Goal: Task Accomplishment & Management: Use online tool/utility

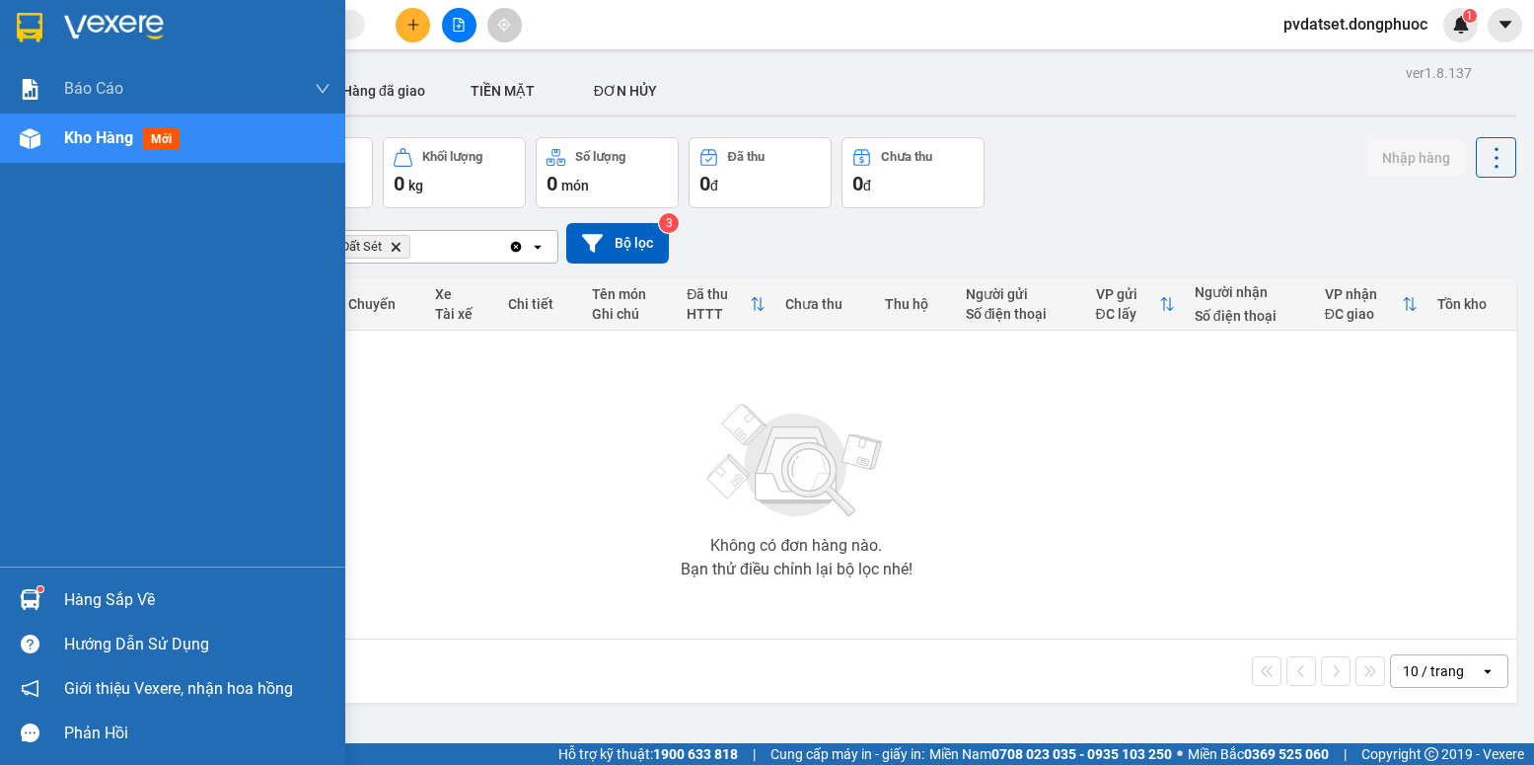
click at [33, 586] on div at bounding box center [30, 599] width 35 height 35
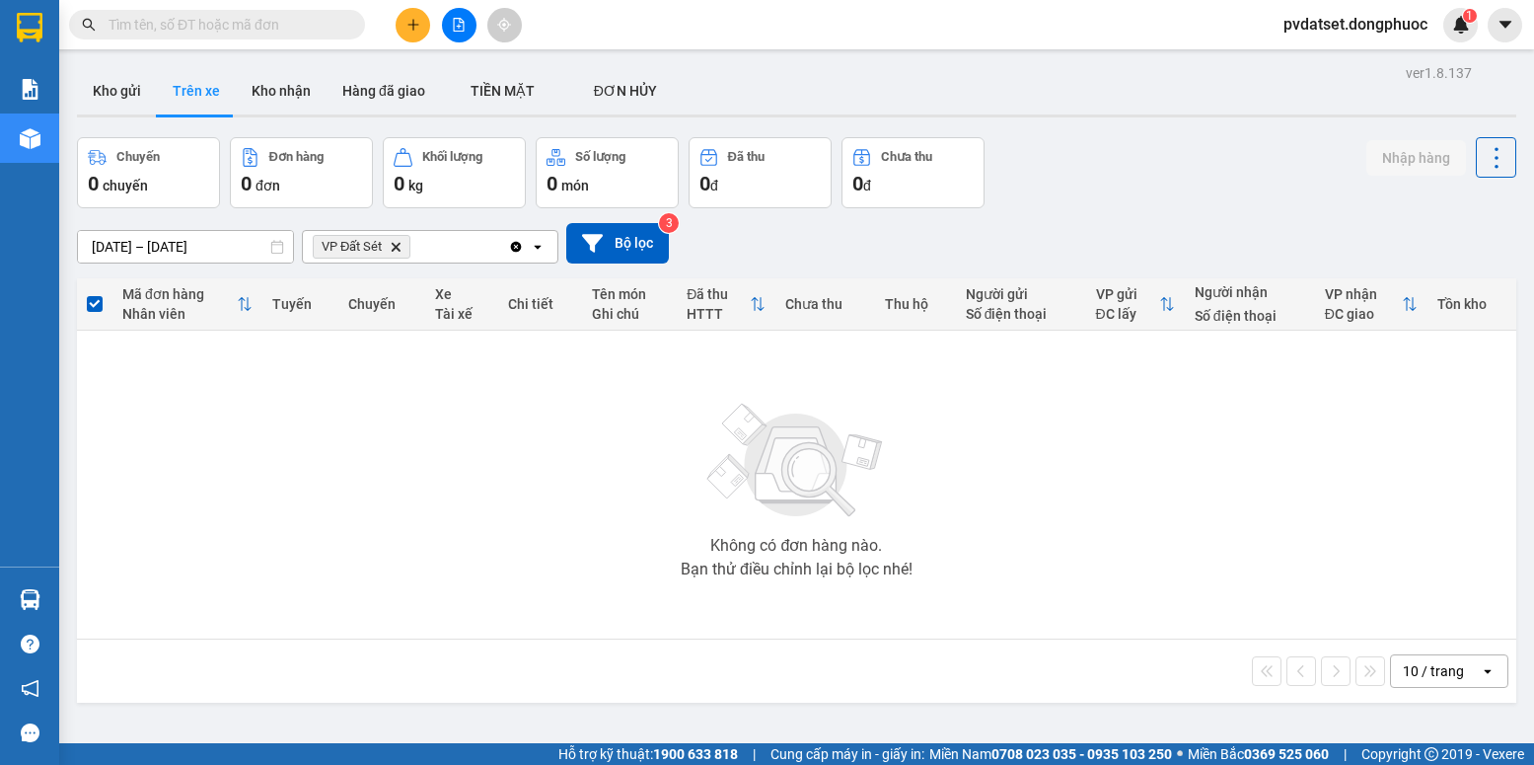
drag, startPoint x: 327, startPoint y: 446, endPoint x: 178, endPoint y: 143, distance: 337.5
click at [330, 442] on section "Kết quả tìm kiếm ( 0 ) Bộ lọc Ngày tạo đơn gần nhất No Data pvdatset.dongphuoc …" at bounding box center [767, 382] width 1534 height 765
click at [94, 88] on button "Kho gửi" at bounding box center [117, 90] width 80 height 47
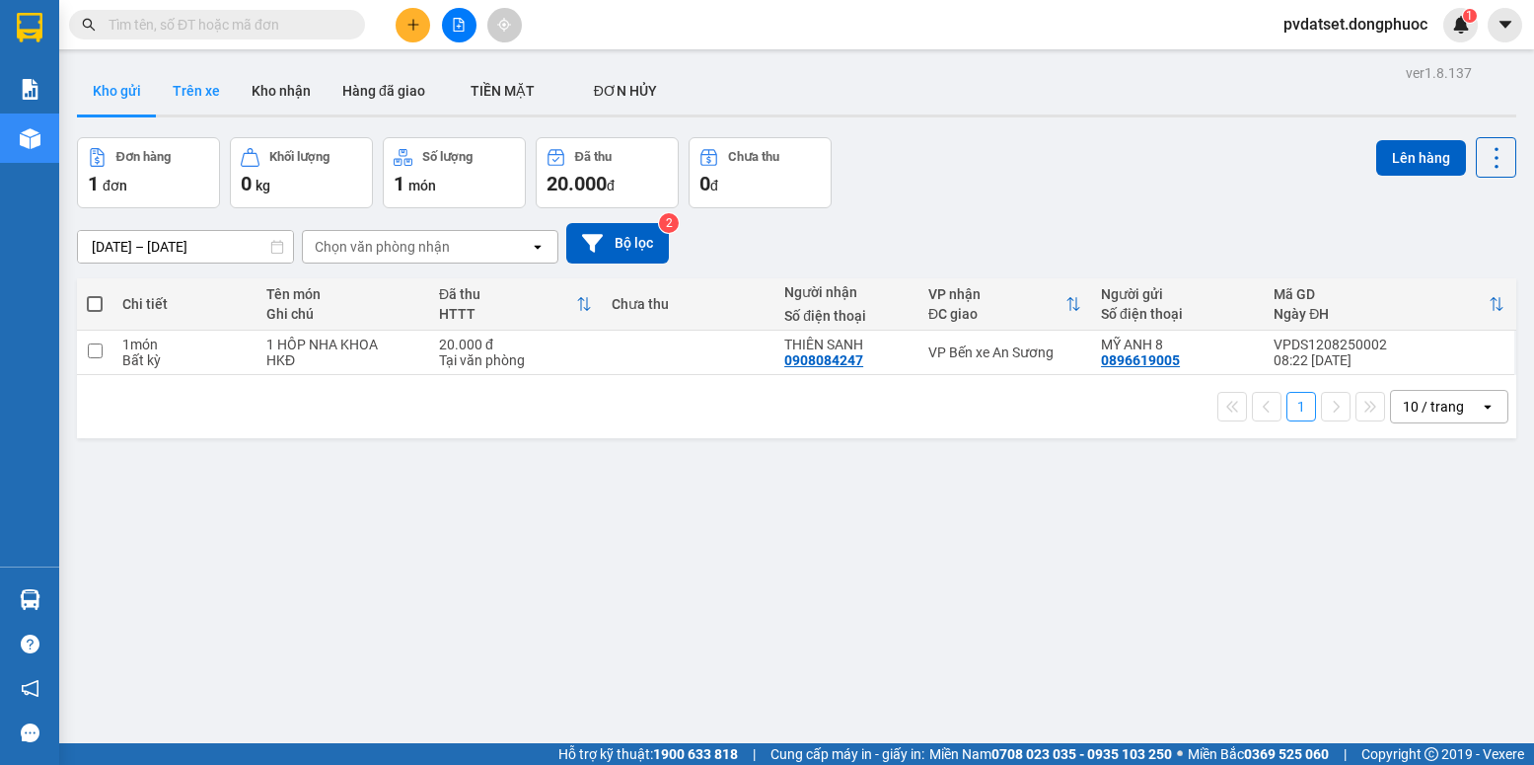
click at [198, 96] on button "Trên xe" at bounding box center [196, 90] width 79 height 47
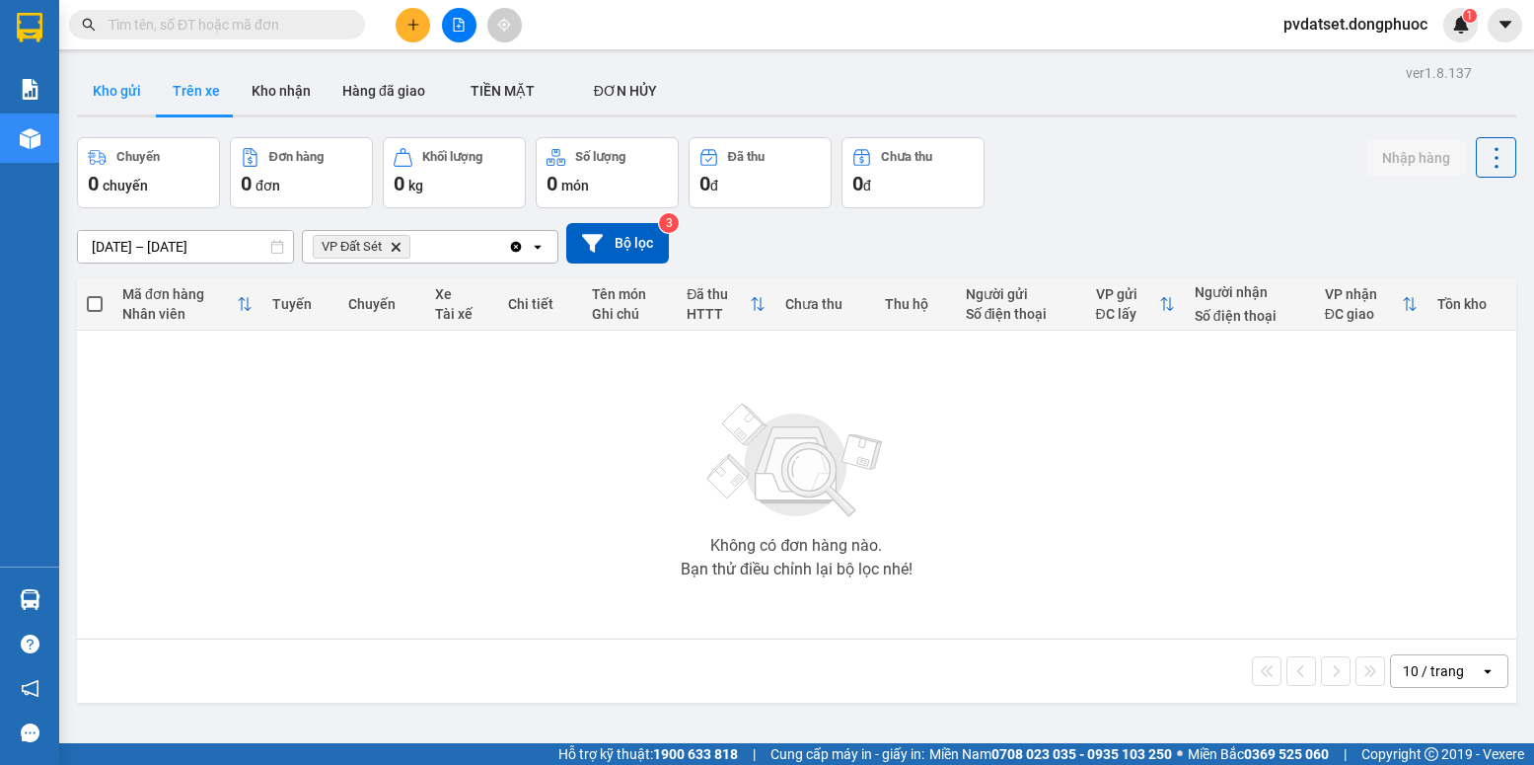
click at [129, 96] on button "Kho gửi" at bounding box center [117, 90] width 80 height 47
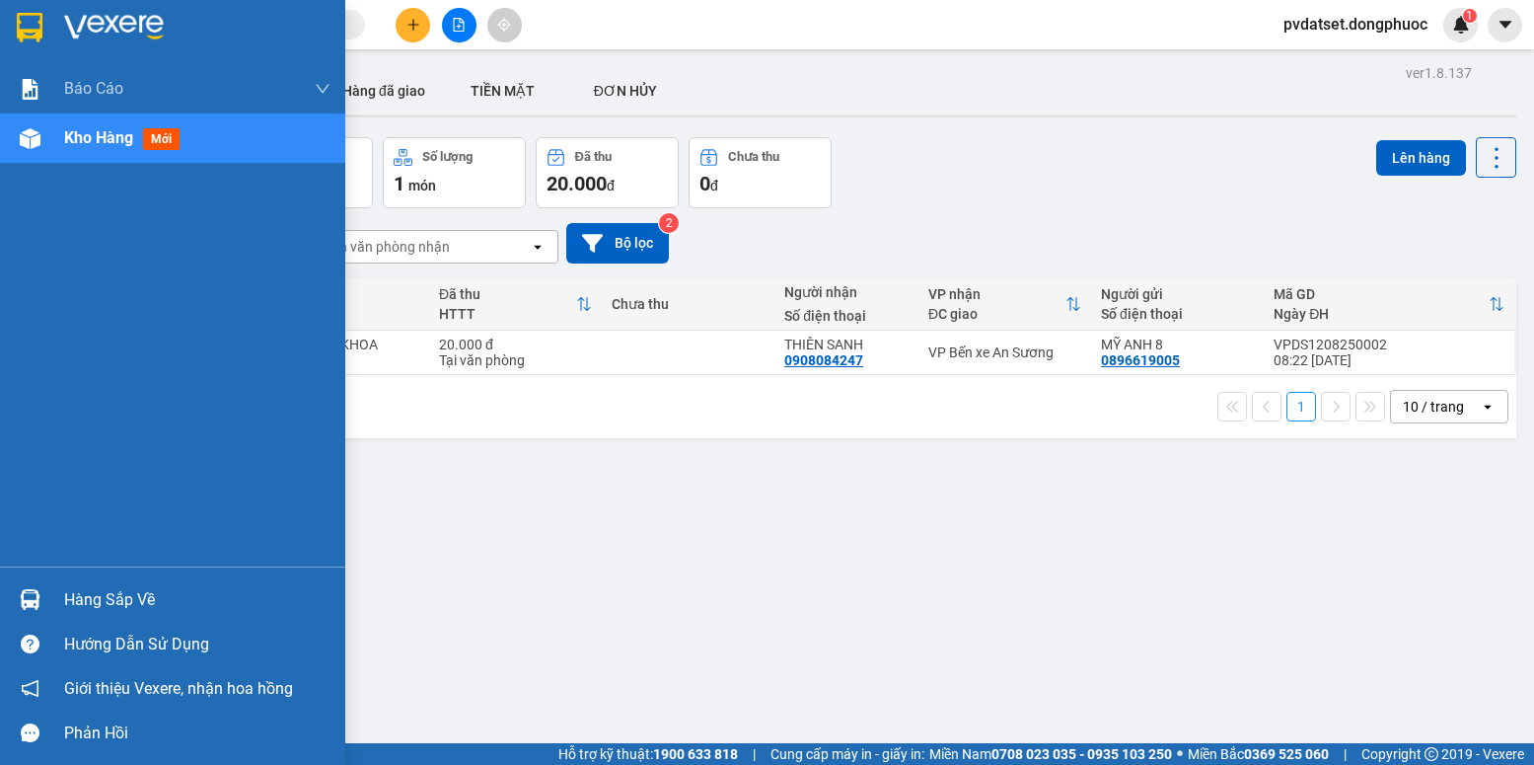
drag, startPoint x: 19, startPoint y: 602, endPoint x: 82, endPoint y: 589, distance: 64.4
click at [21, 603] on img at bounding box center [30, 599] width 21 height 21
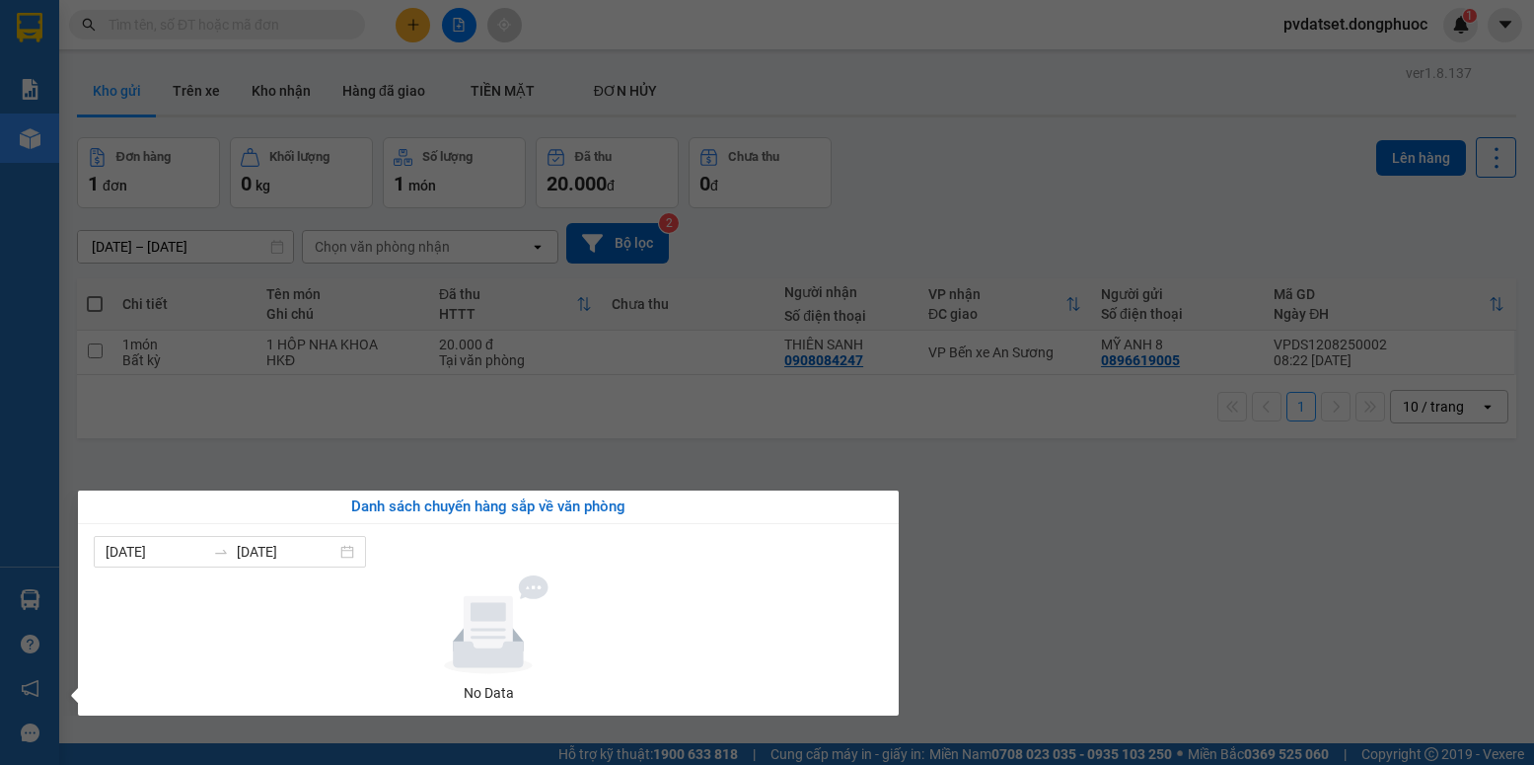
drag, startPoint x: 1017, startPoint y: 536, endPoint x: 645, endPoint y: 653, distance: 390.0
click at [1017, 537] on section "Kết quả tìm kiếm ( 0 ) Bộ lọc Ngày tạo đơn gần nhất No Data pvdatset.dongphuoc …" at bounding box center [767, 382] width 1534 height 765
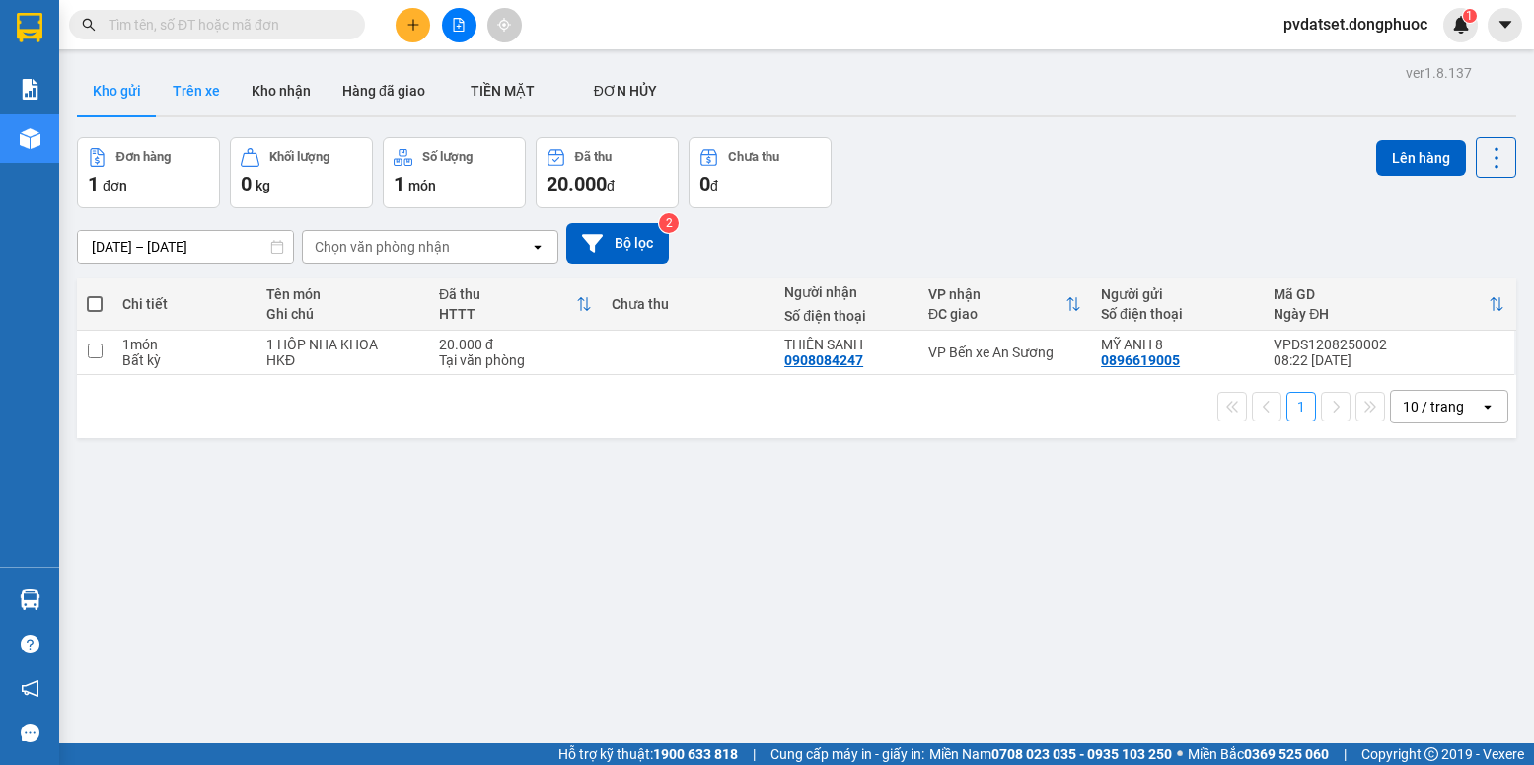
click at [186, 105] on button "Trên xe" at bounding box center [196, 90] width 79 height 47
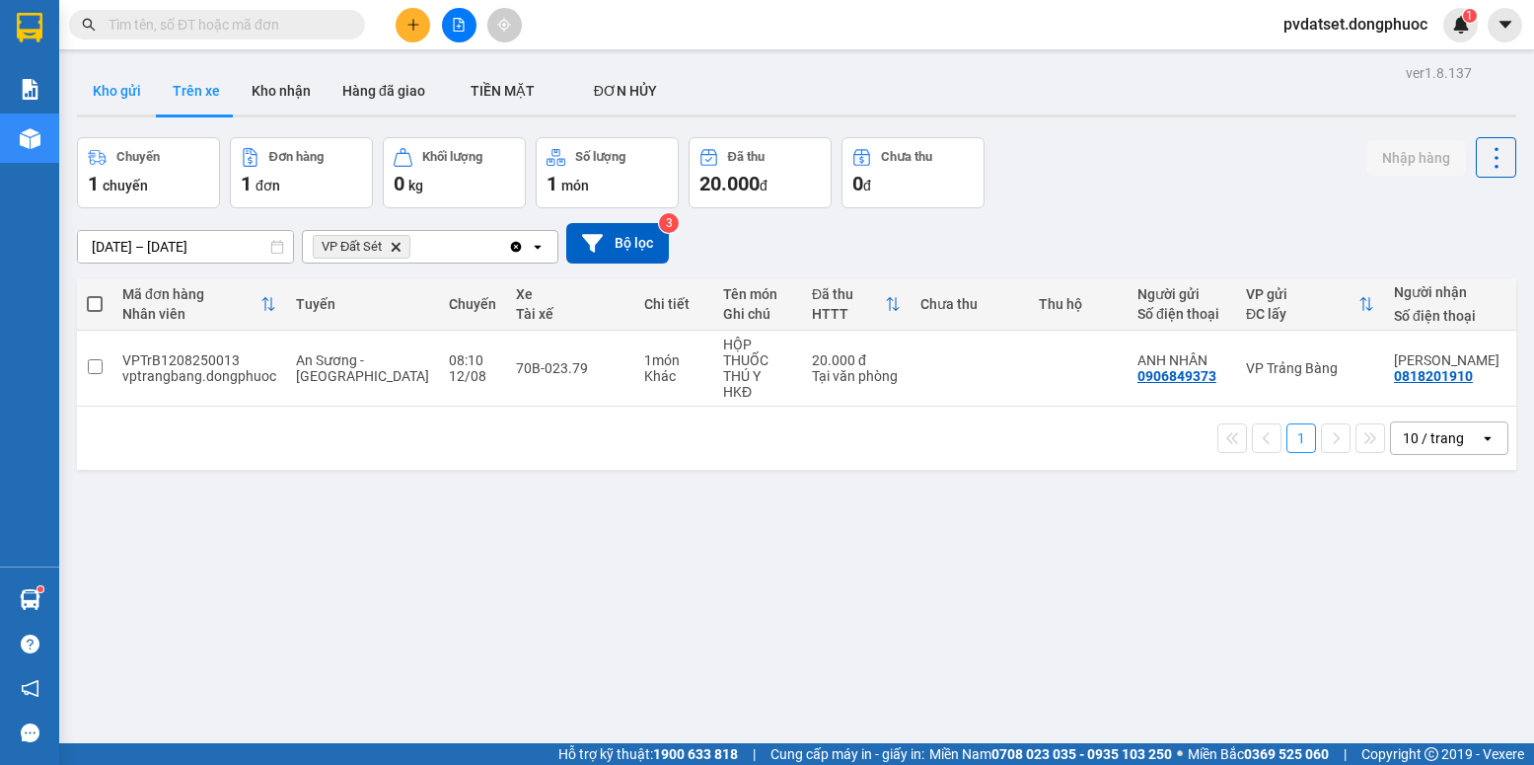
click at [126, 102] on button "Kho gửi" at bounding box center [117, 90] width 80 height 47
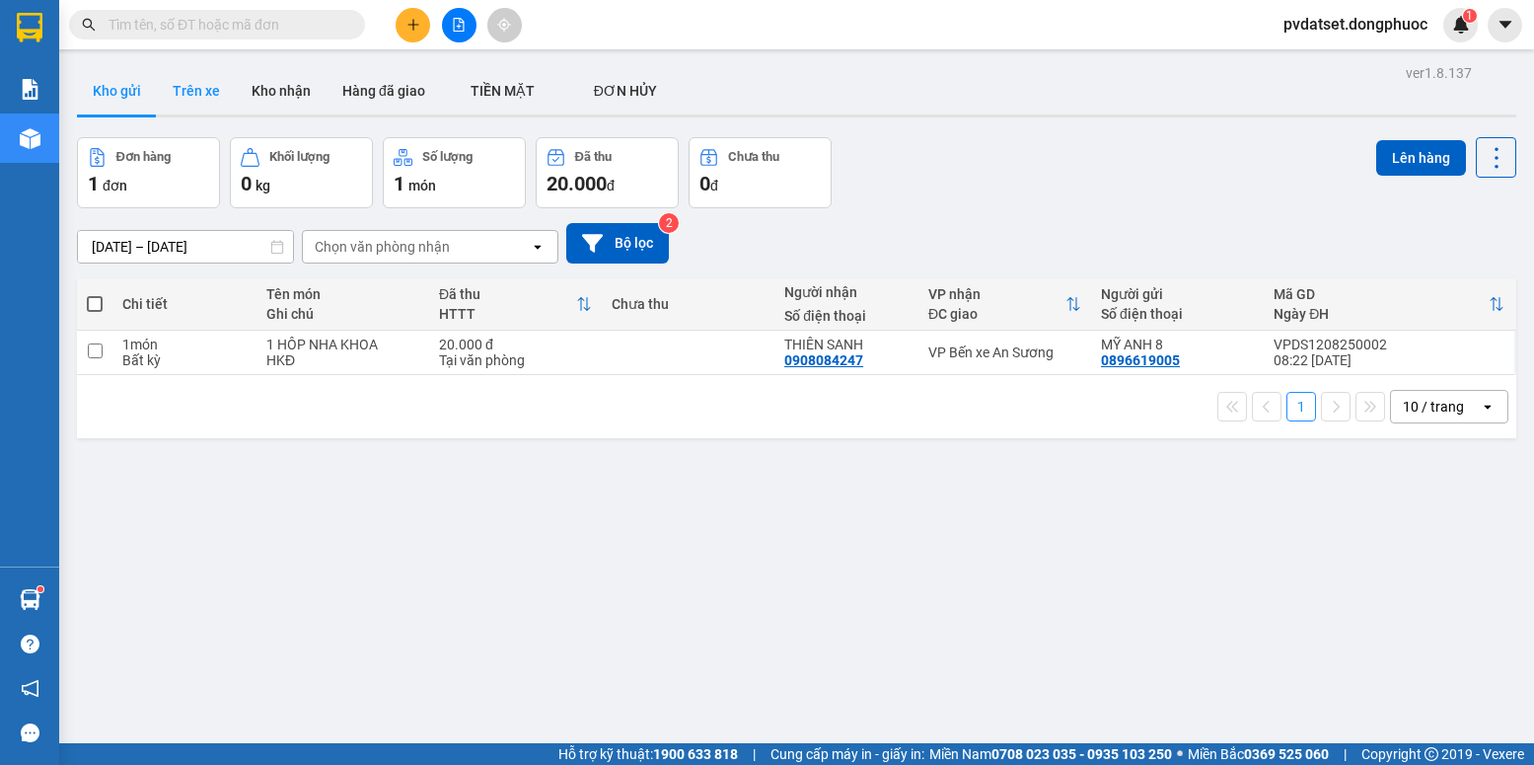
click at [189, 85] on button "Trên xe" at bounding box center [196, 90] width 79 height 47
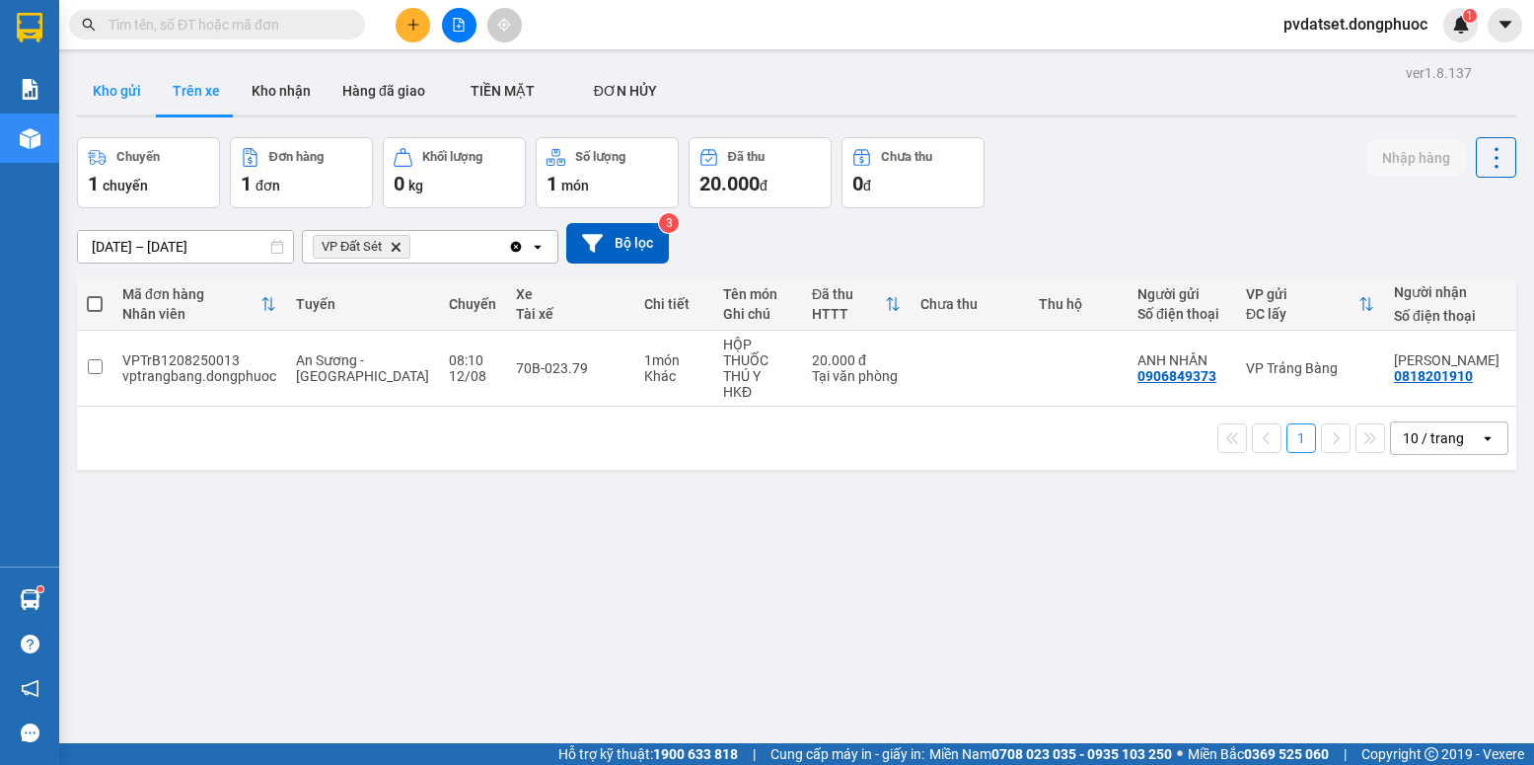
click at [114, 100] on button "Kho gửi" at bounding box center [117, 90] width 80 height 47
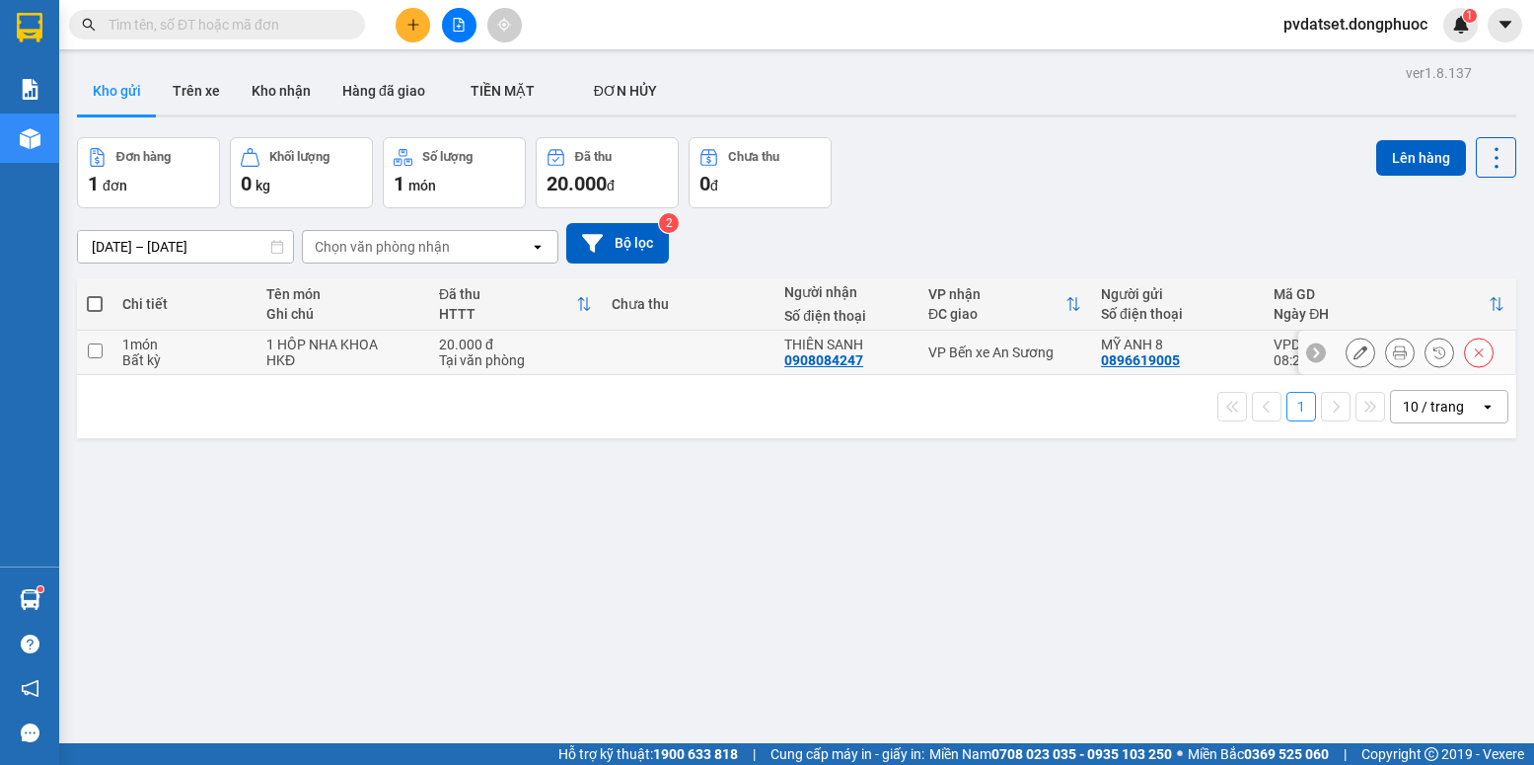
click at [1015, 350] on div "VP Bến xe An Sương" at bounding box center [1004, 352] width 153 height 16
checkbox input "true"
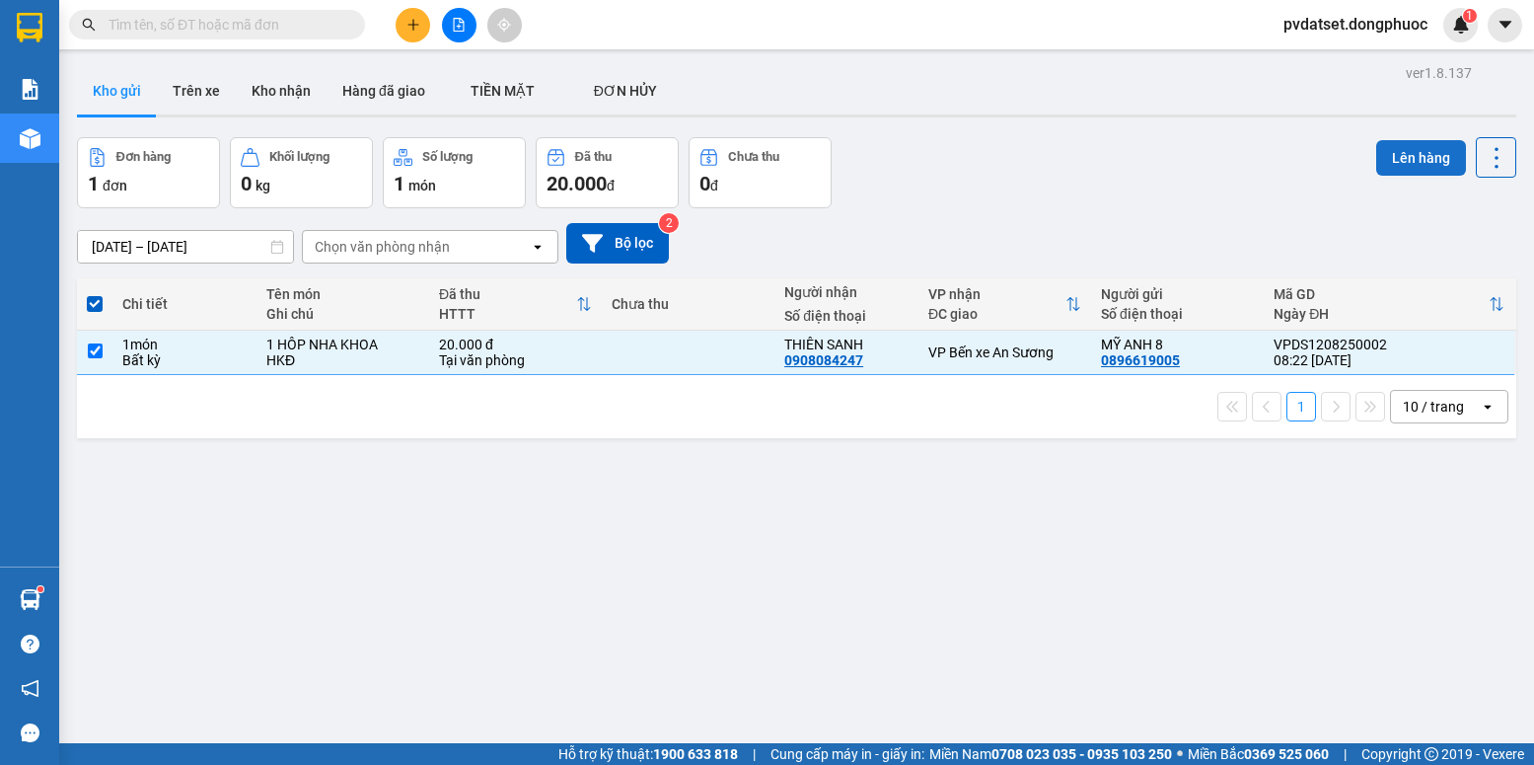
click at [1405, 159] on button "Lên hàng" at bounding box center [1421, 158] width 90 height 36
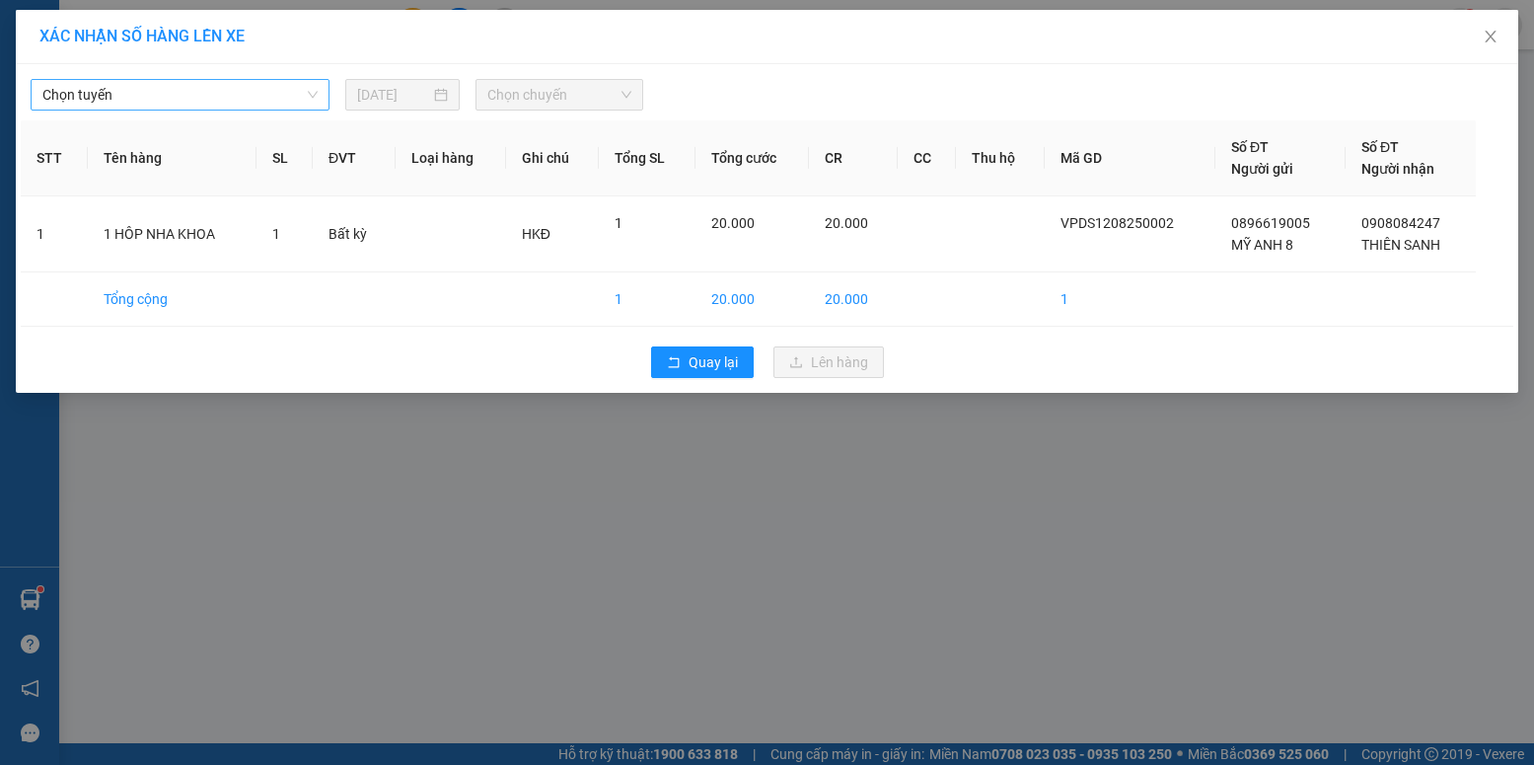
click at [265, 89] on span "Chọn tuyến" at bounding box center [179, 95] width 275 height 30
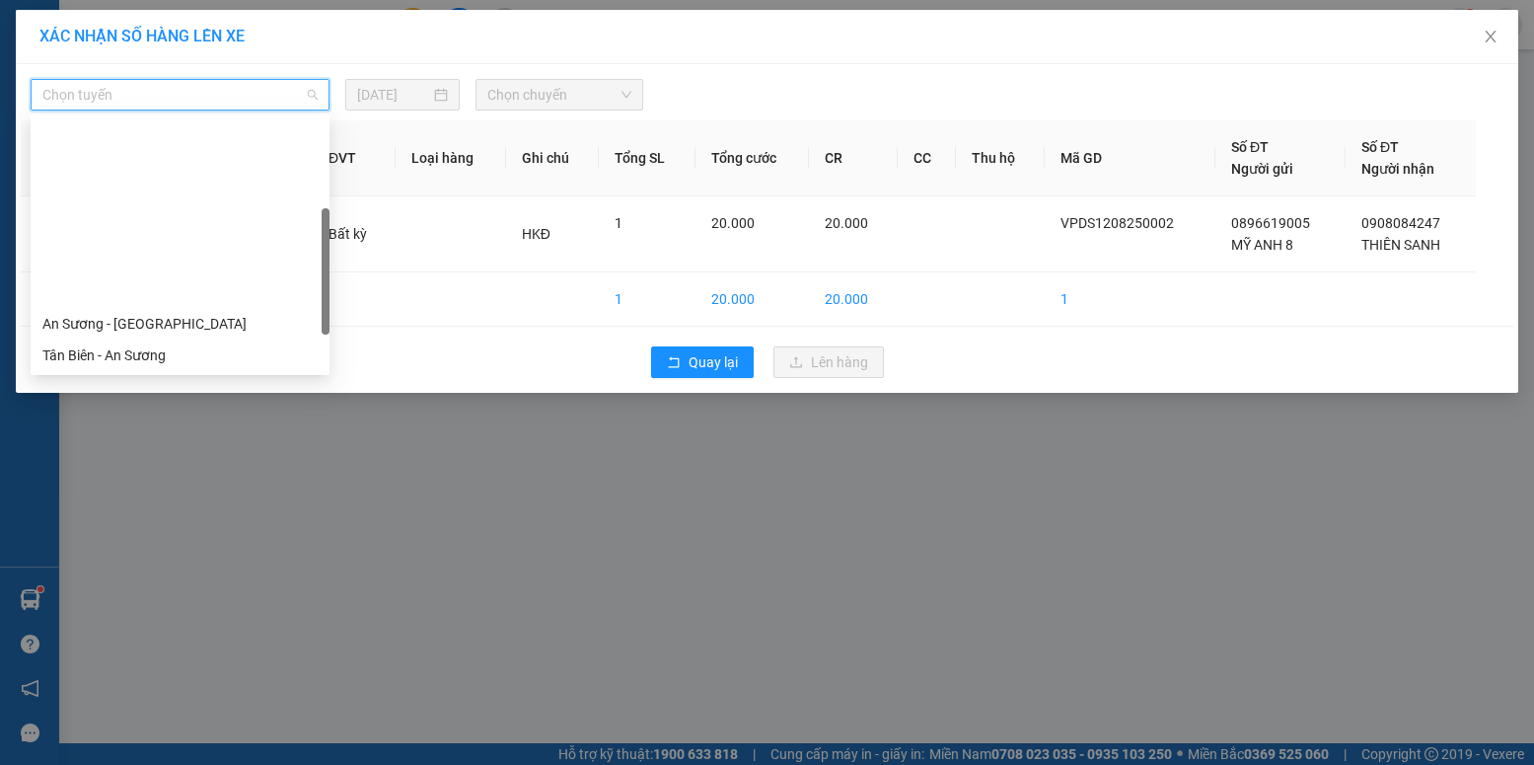
scroll to position [276, 0]
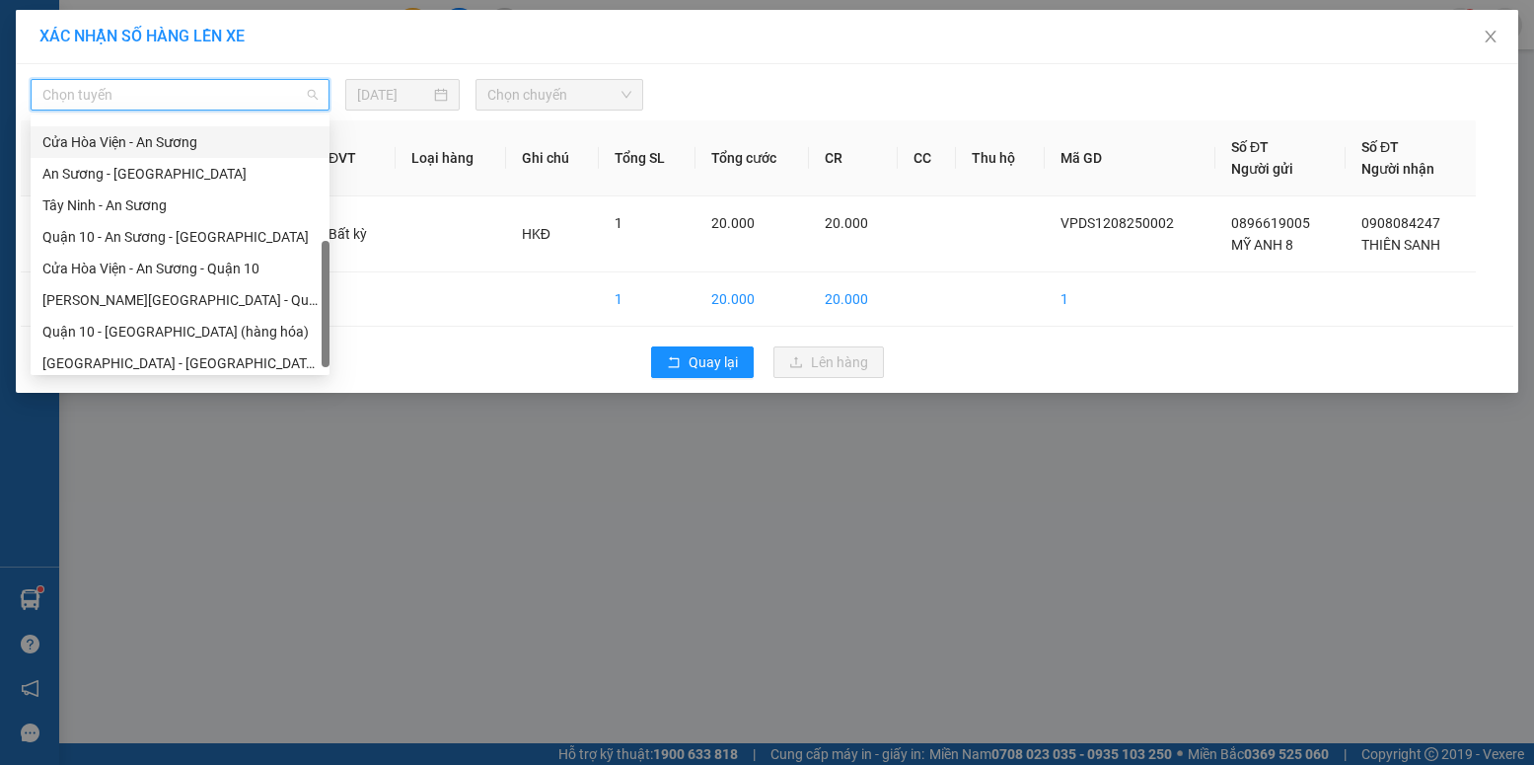
click at [144, 149] on div "Cửa Hòa Viện - An Sương" at bounding box center [179, 142] width 275 height 22
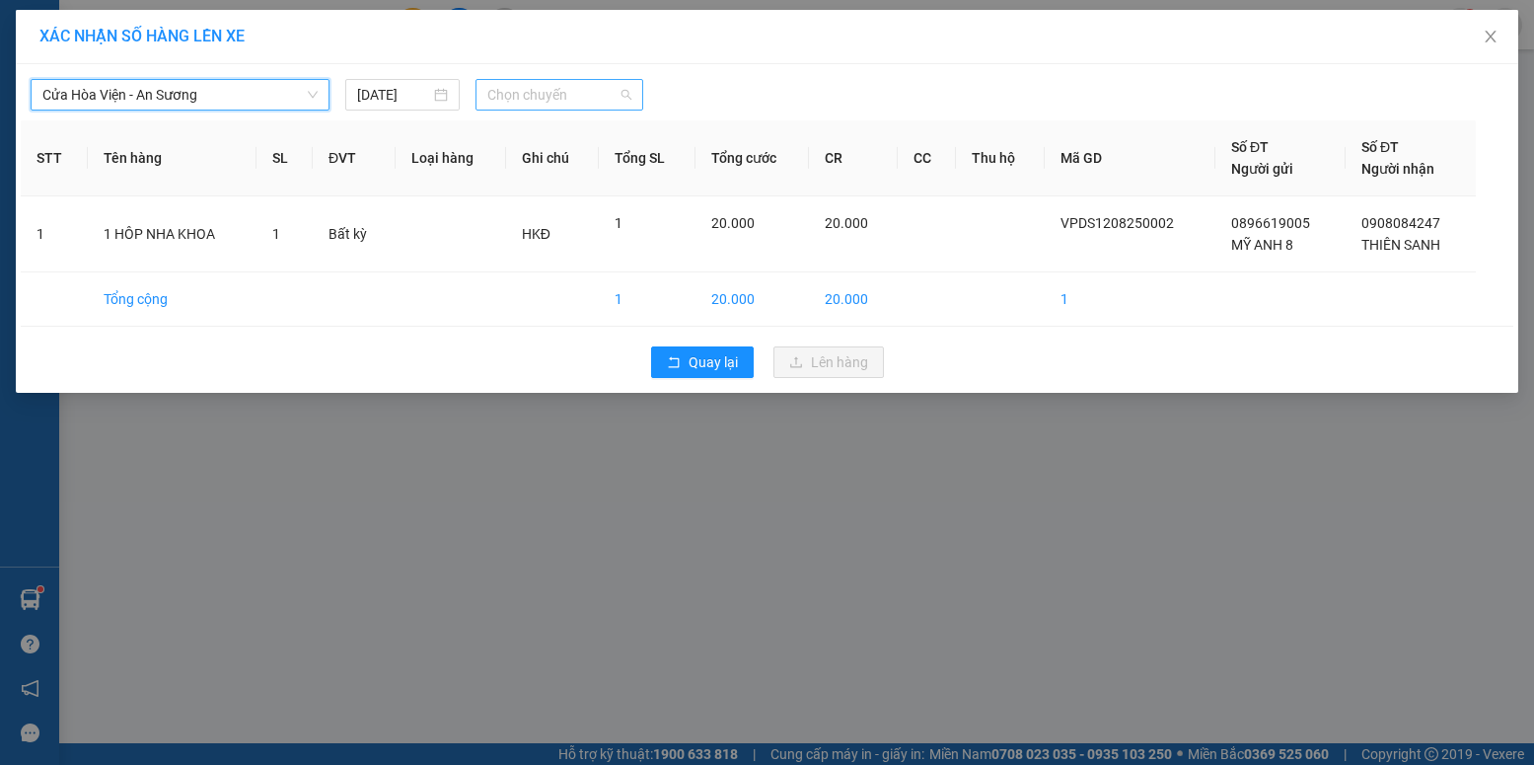
click at [565, 100] on span "Chọn chuyến" at bounding box center [559, 95] width 144 height 30
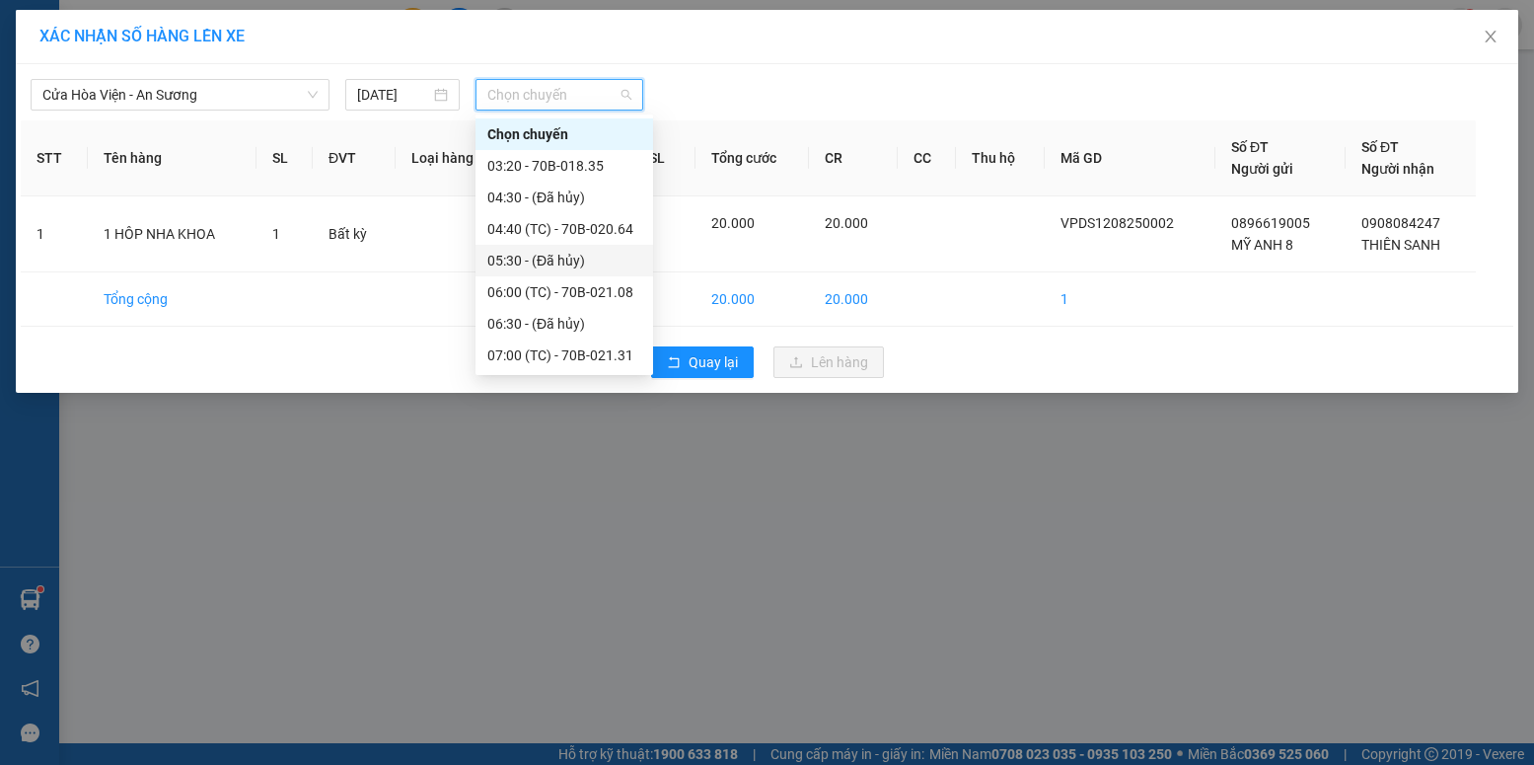
scroll to position [197, 0]
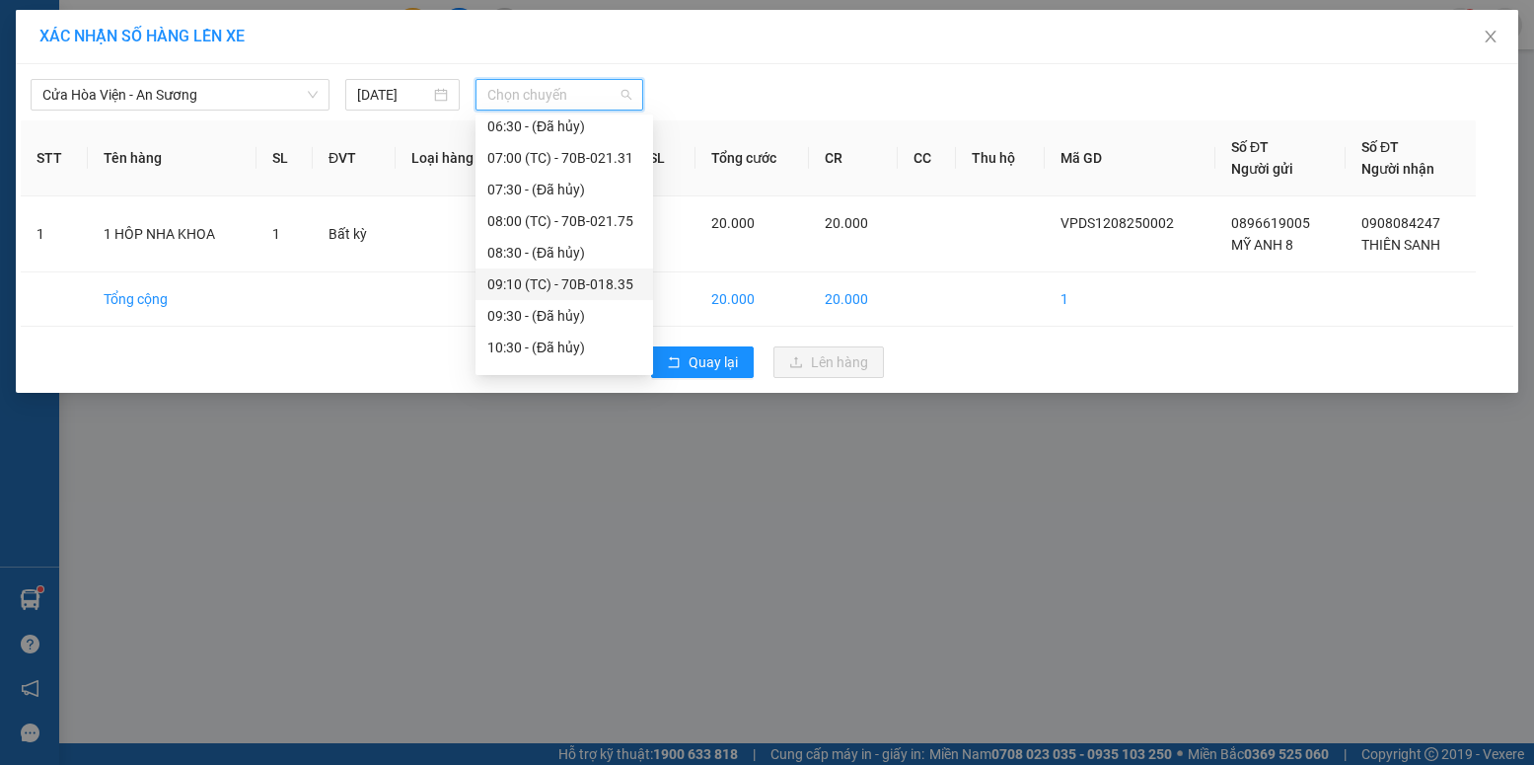
click at [578, 284] on div "09:10 (TC) - 70B-018.35" at bounding box center [564, 284] width 154 height 22
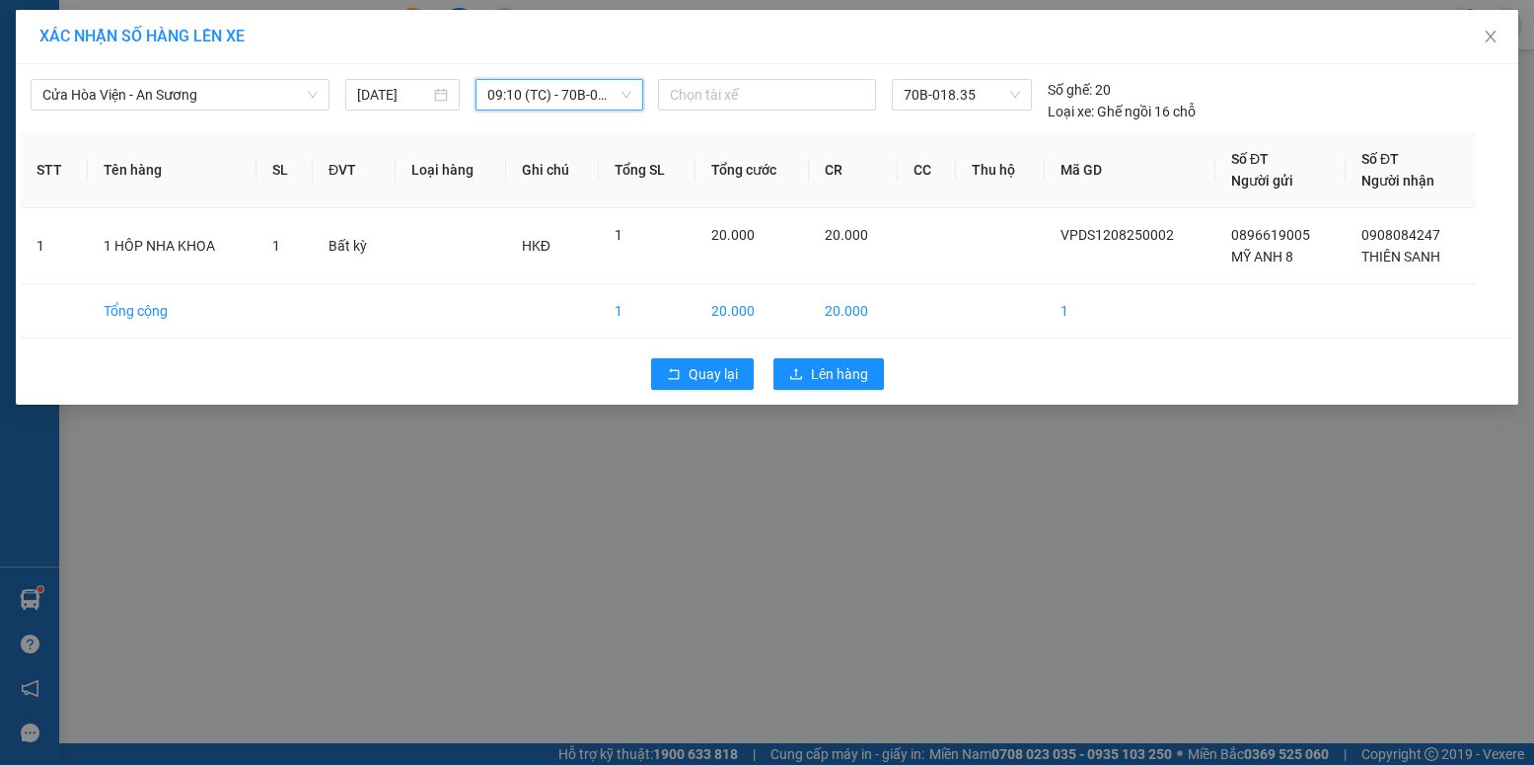
click at [607, 101] on span "09:10 (TC) - 70B-018.35" at bounding box center [559, 95] width 144 height 30
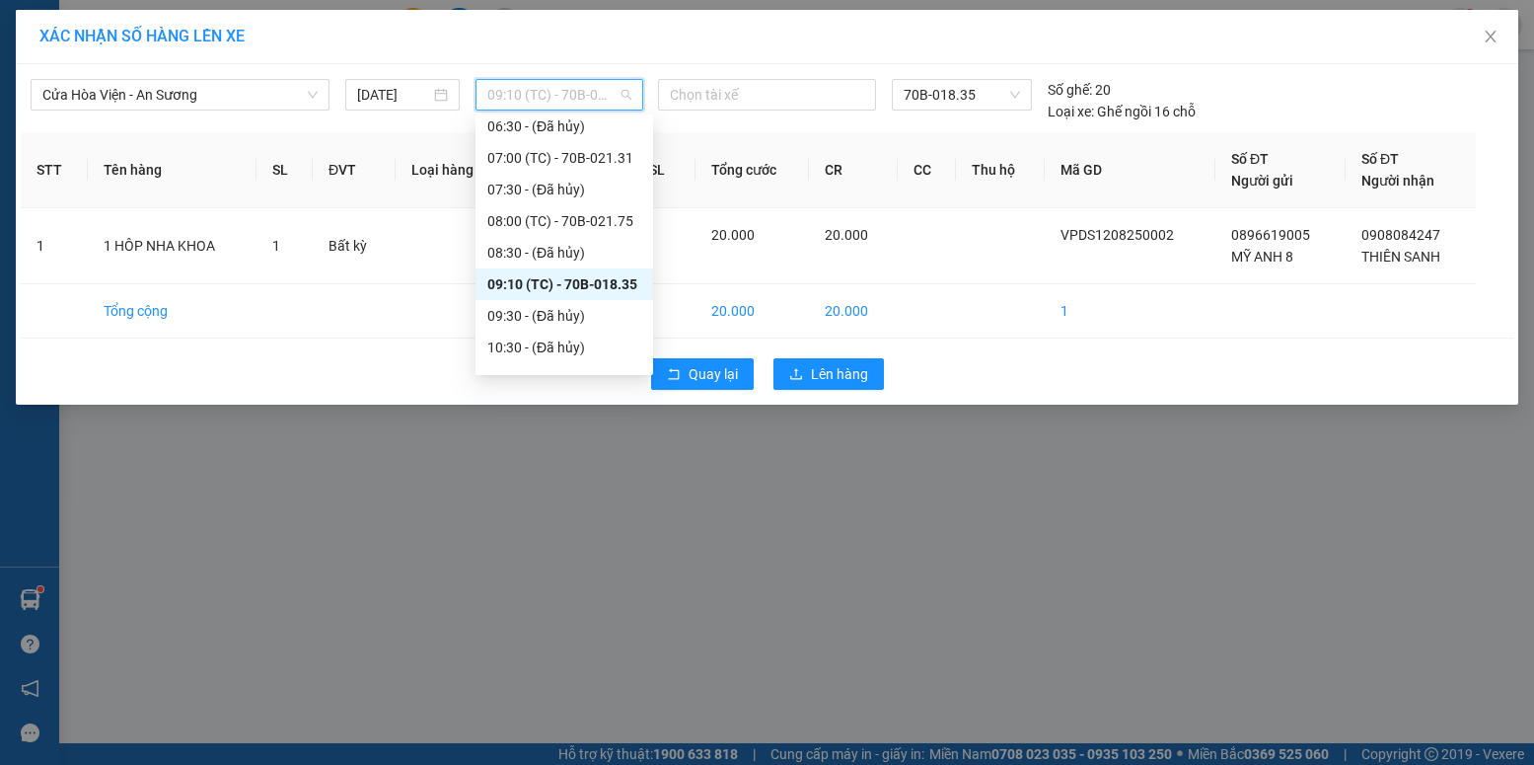
click at [621, 281] on div "09:10 (TC) - 70B-018.35" at bounding box center [564, 284] width 154 height 22
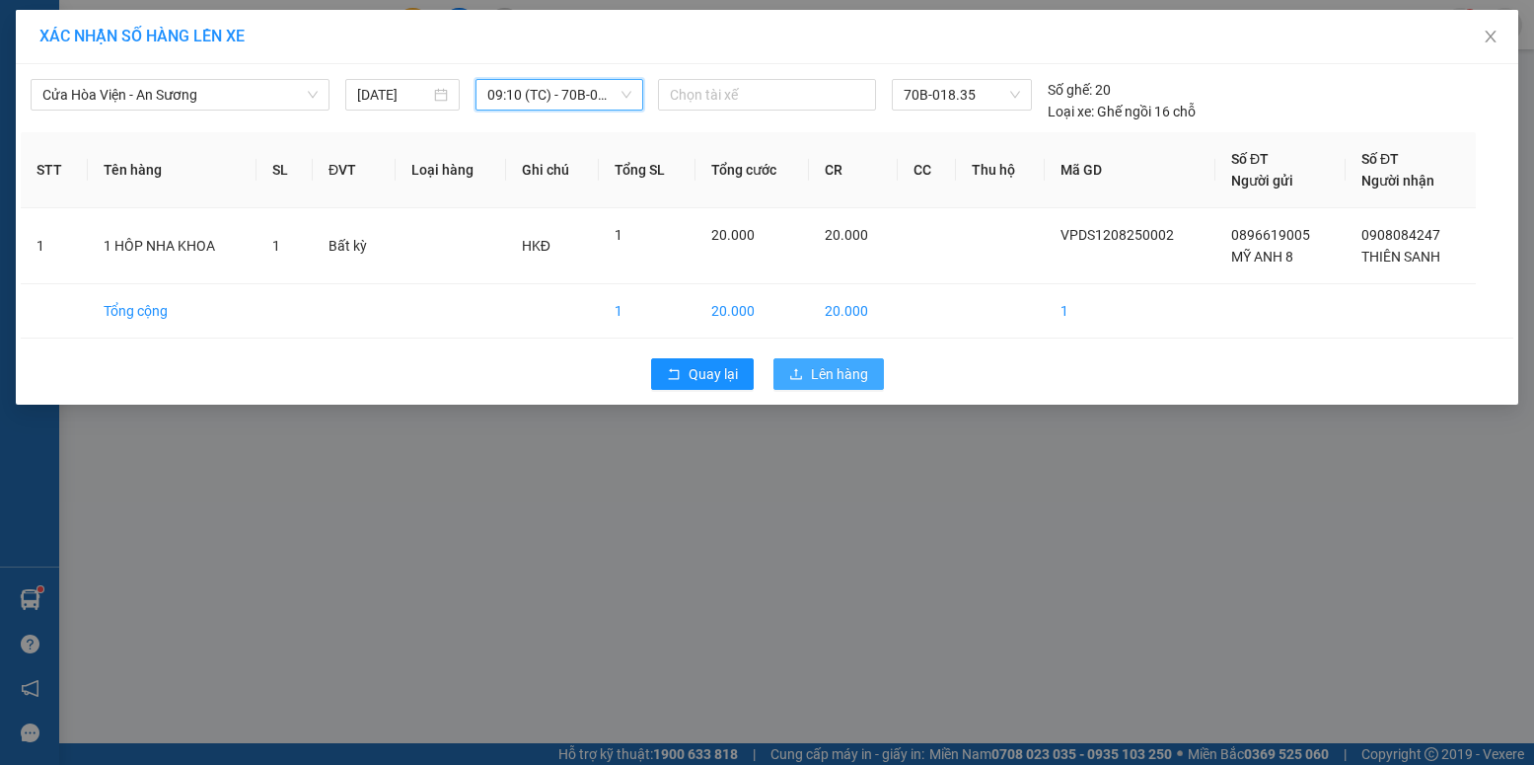
click at [839, 367] on span "Lên hàng" at bounding box center [839, 374] width 57 height 22
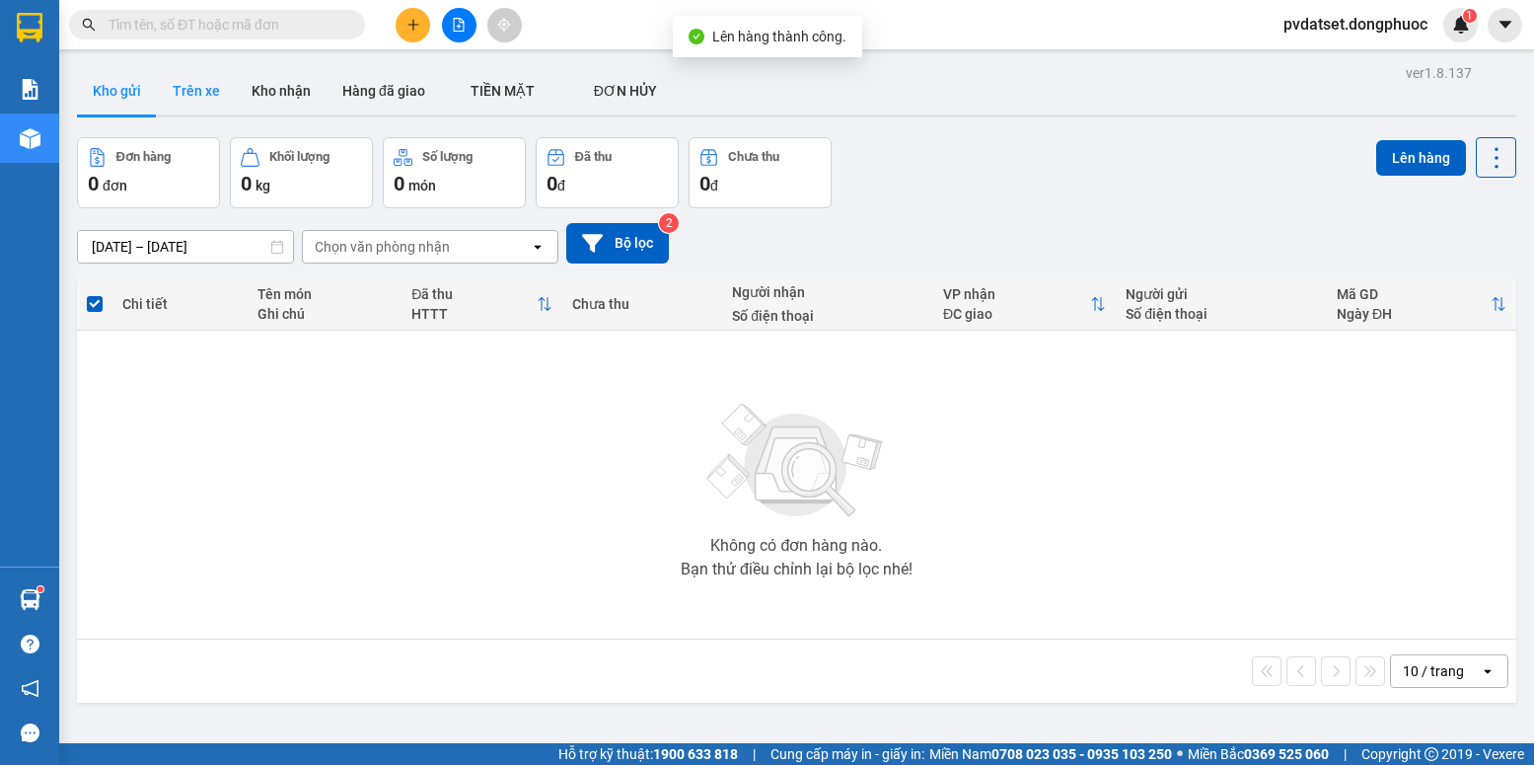
click at [207, 88] on button "Trên xe" at bounding box center [196, 90] width 79 height 47
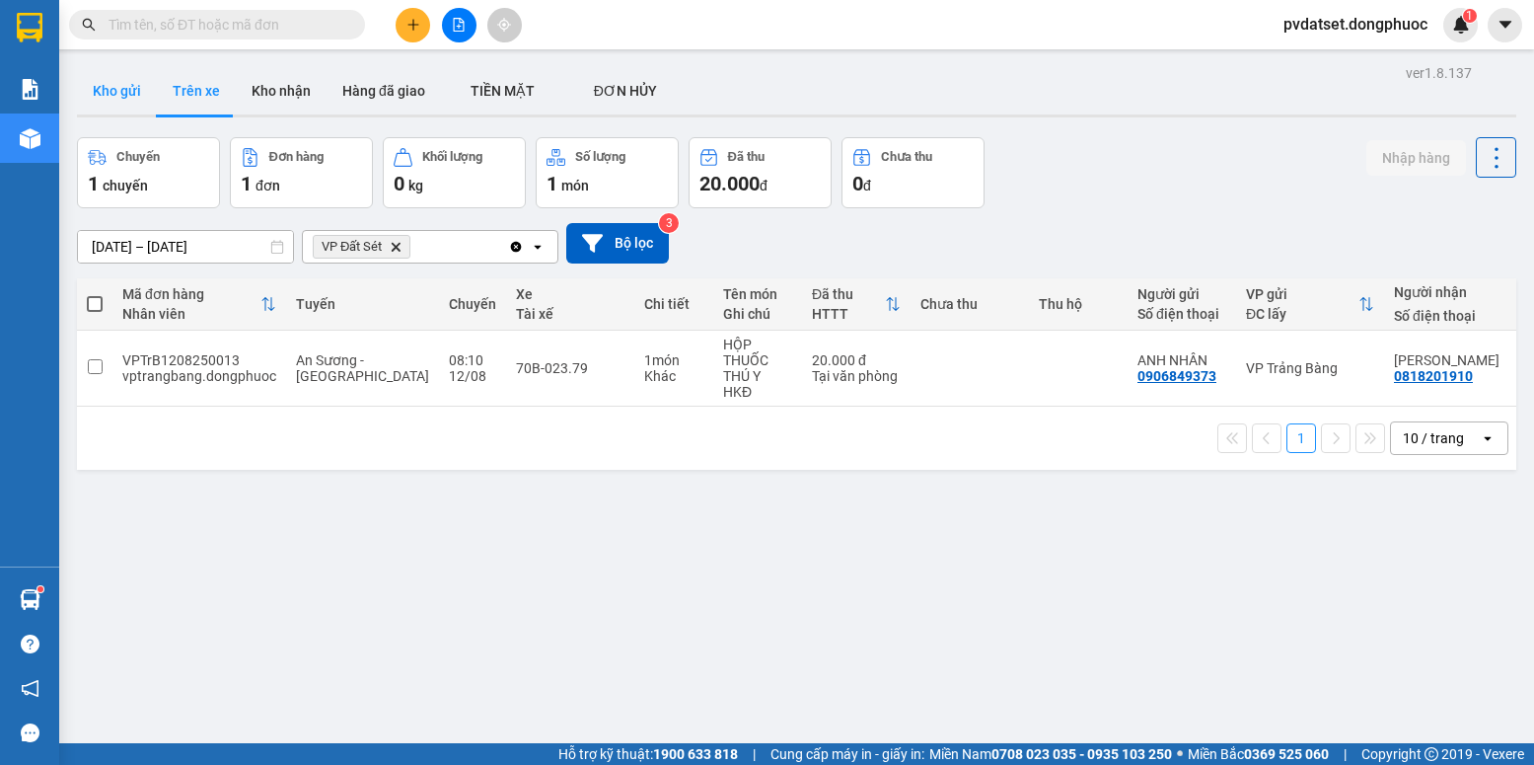
click at [128, 105] on button "Kho gửi" at bounding box center [117, 90] width 80 height 47
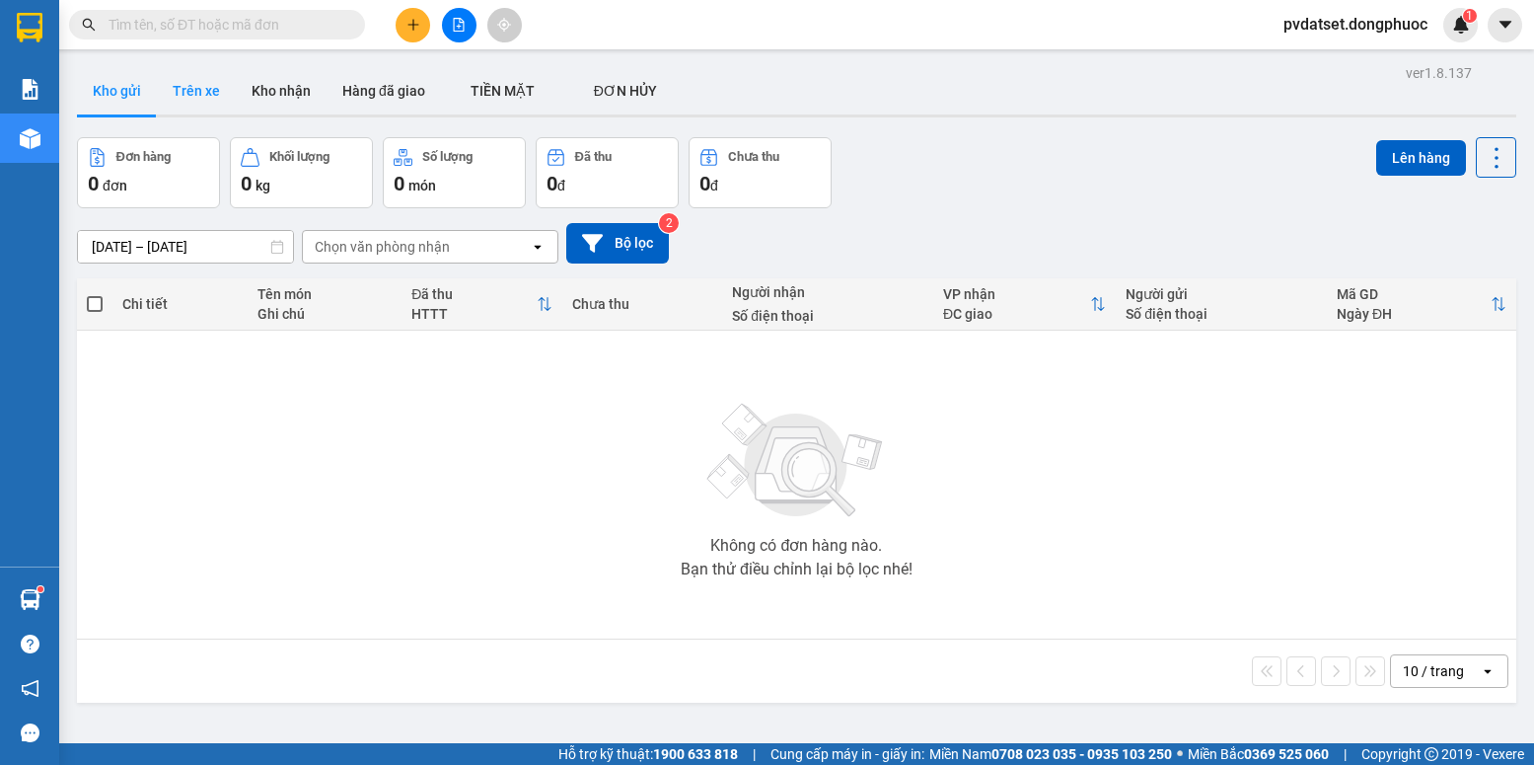
click at [194, 96] on button "Trên xe" at bounding box center [196, 90] width 79 height 47
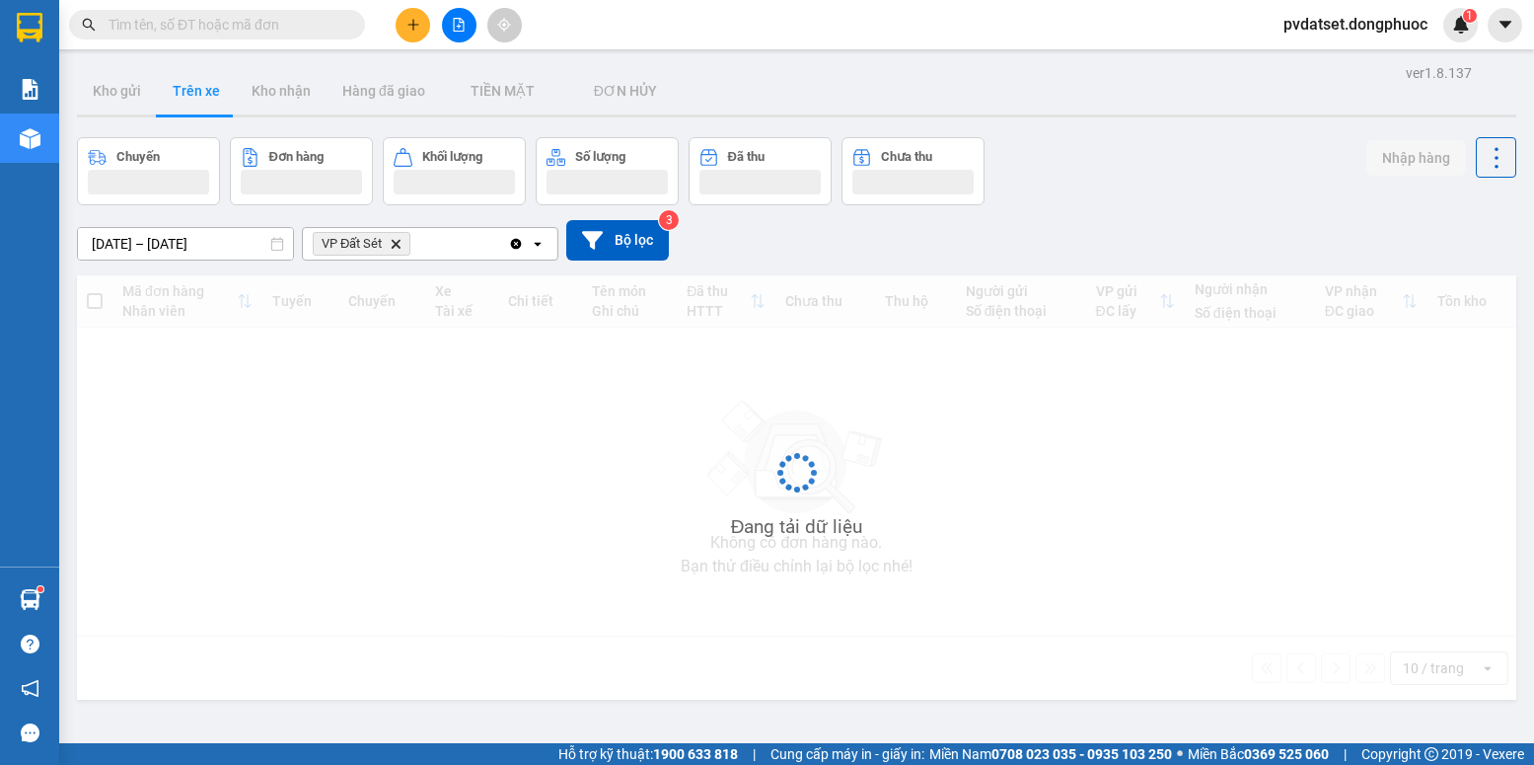
click at [194, 96] on button "Trên xe" at bounding box center [196, 90] width 79 height 47
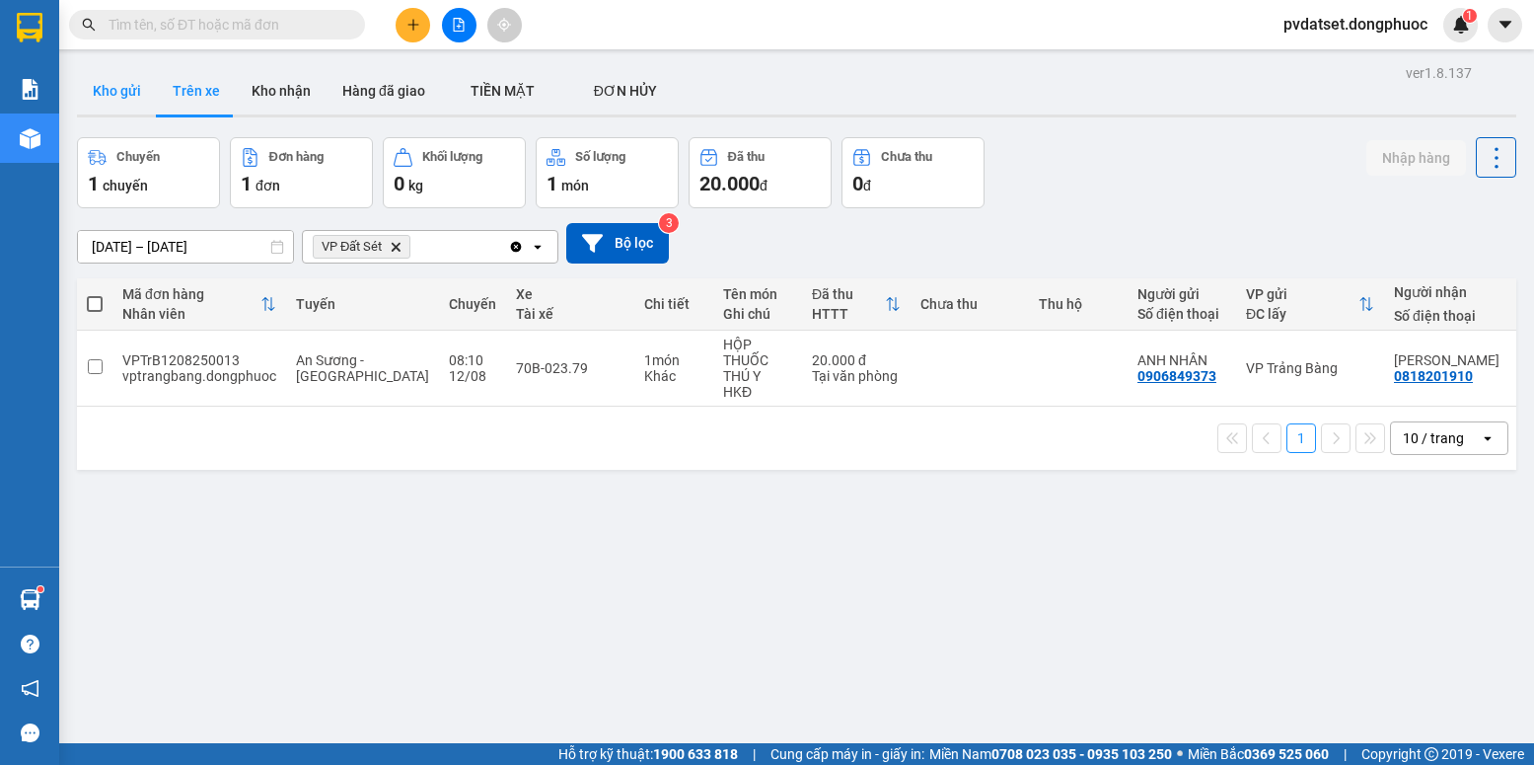
click at [118, 96] on button "Kho gửi" at bounding box center [117, 90] width 80 height 47
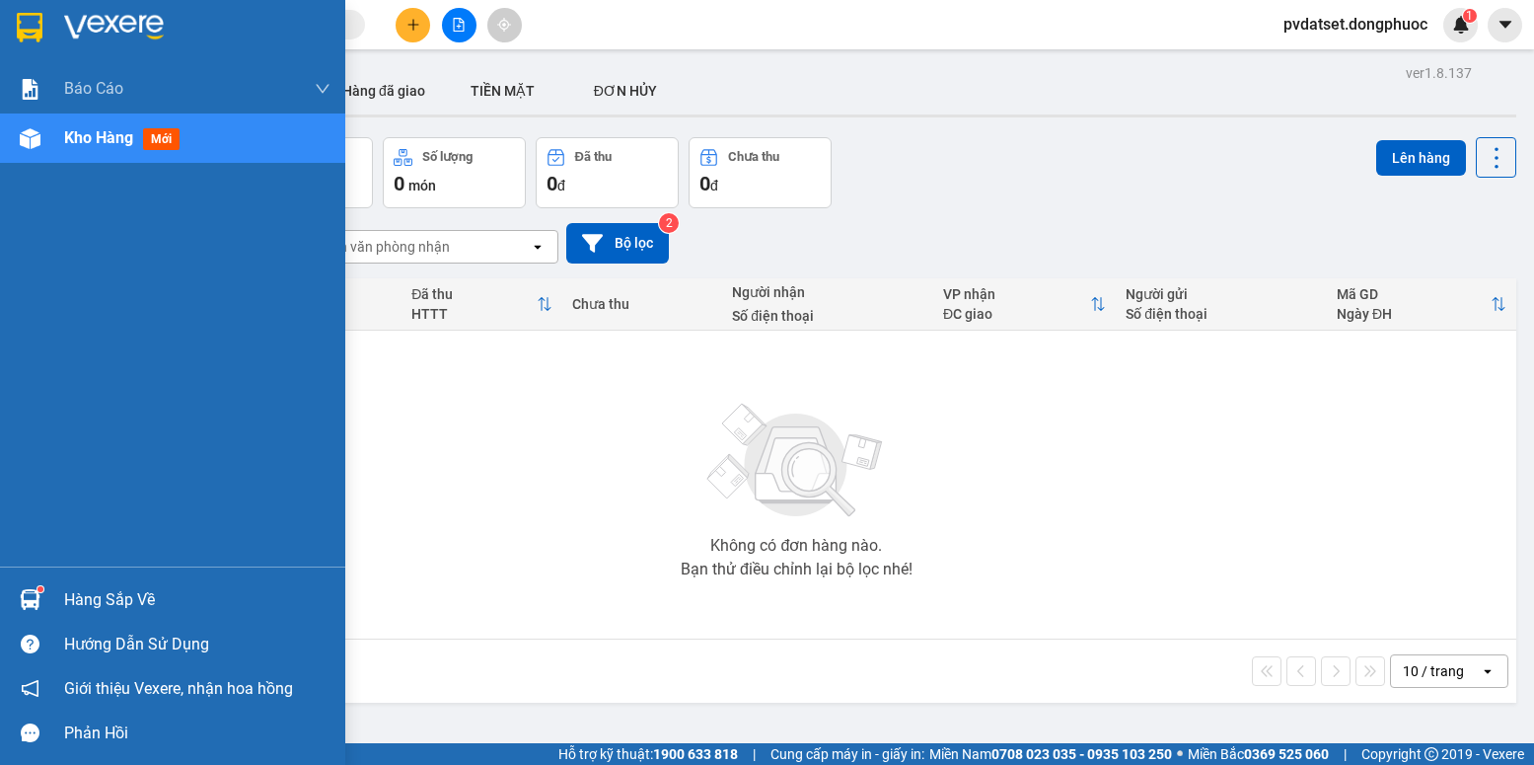
click at [38, 599] on img at bounding box center [30, 599] width 21 height 21
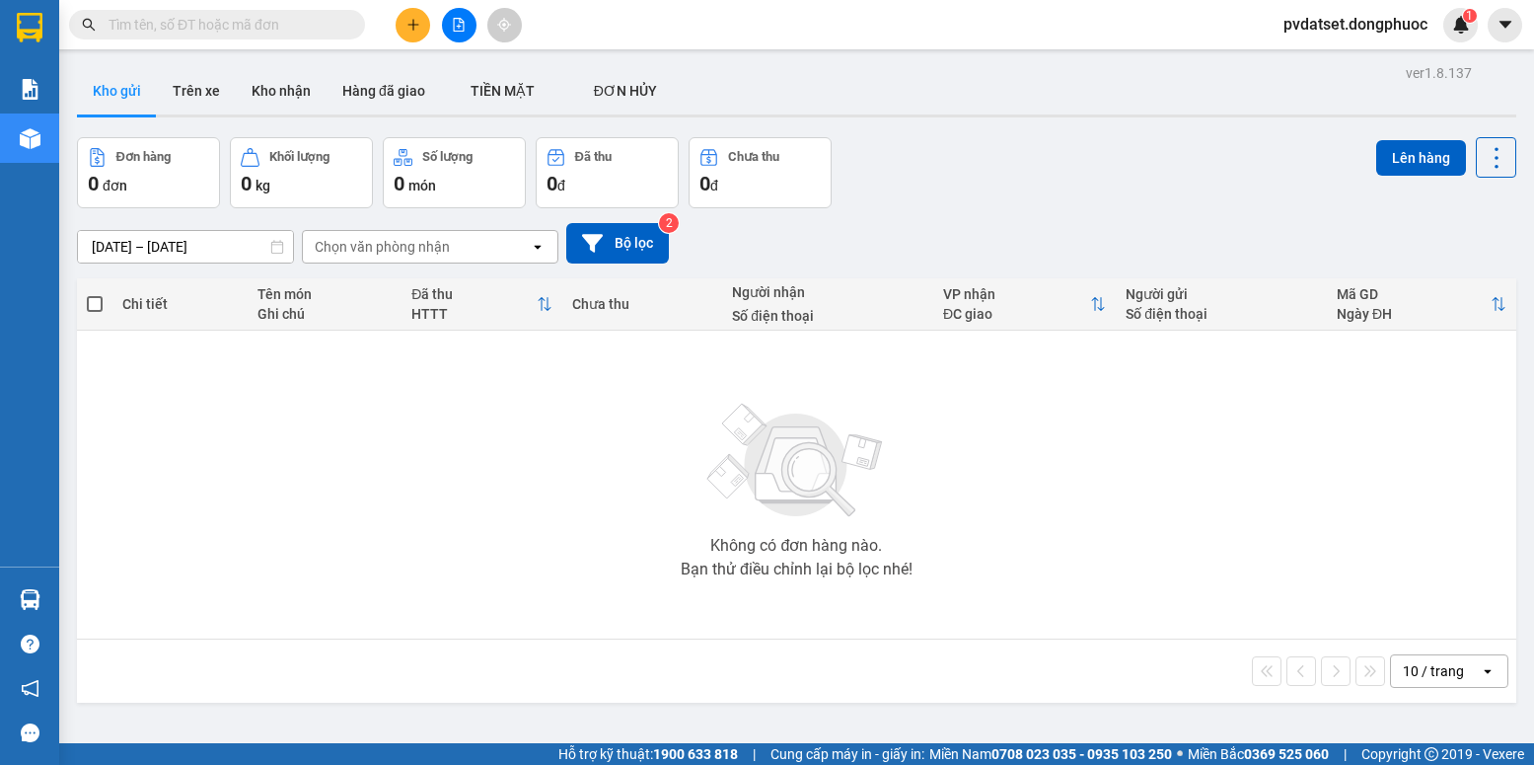
click at [541, 467] on section "Kết quả tìm kiếm ( 0 ) Bộ lọc Ngày tạo đơn gần nhất No Data pvdatset.dongphuoc …" at bounding box center [767, 382] width 1534 height 765
click at [181, 104] on button "Trên xe" at bounding box center [196, 90] width 79 height 47
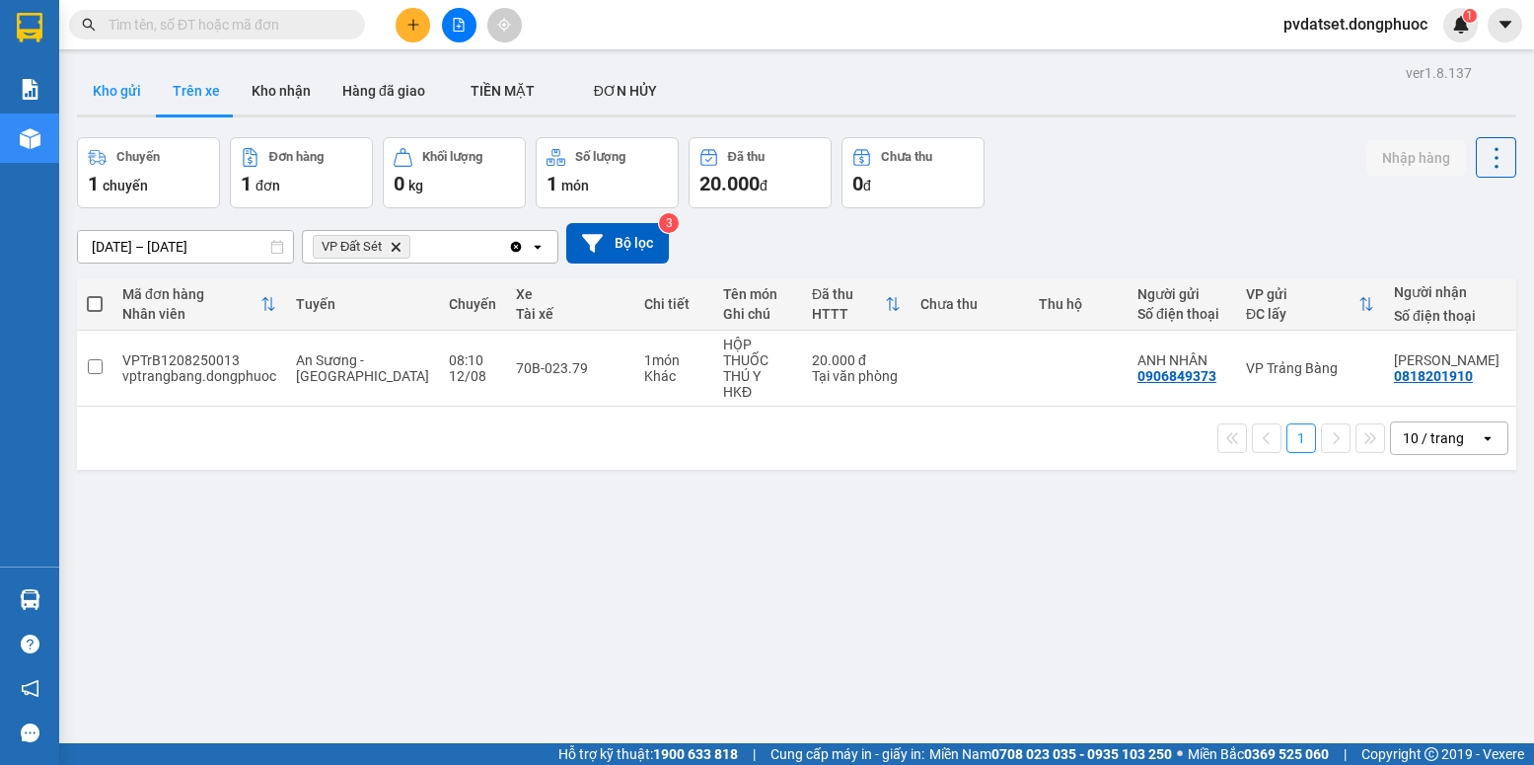
click at [143, 85] on button "Kho gửi" at bounding box center [117, 90] width 80 height 47
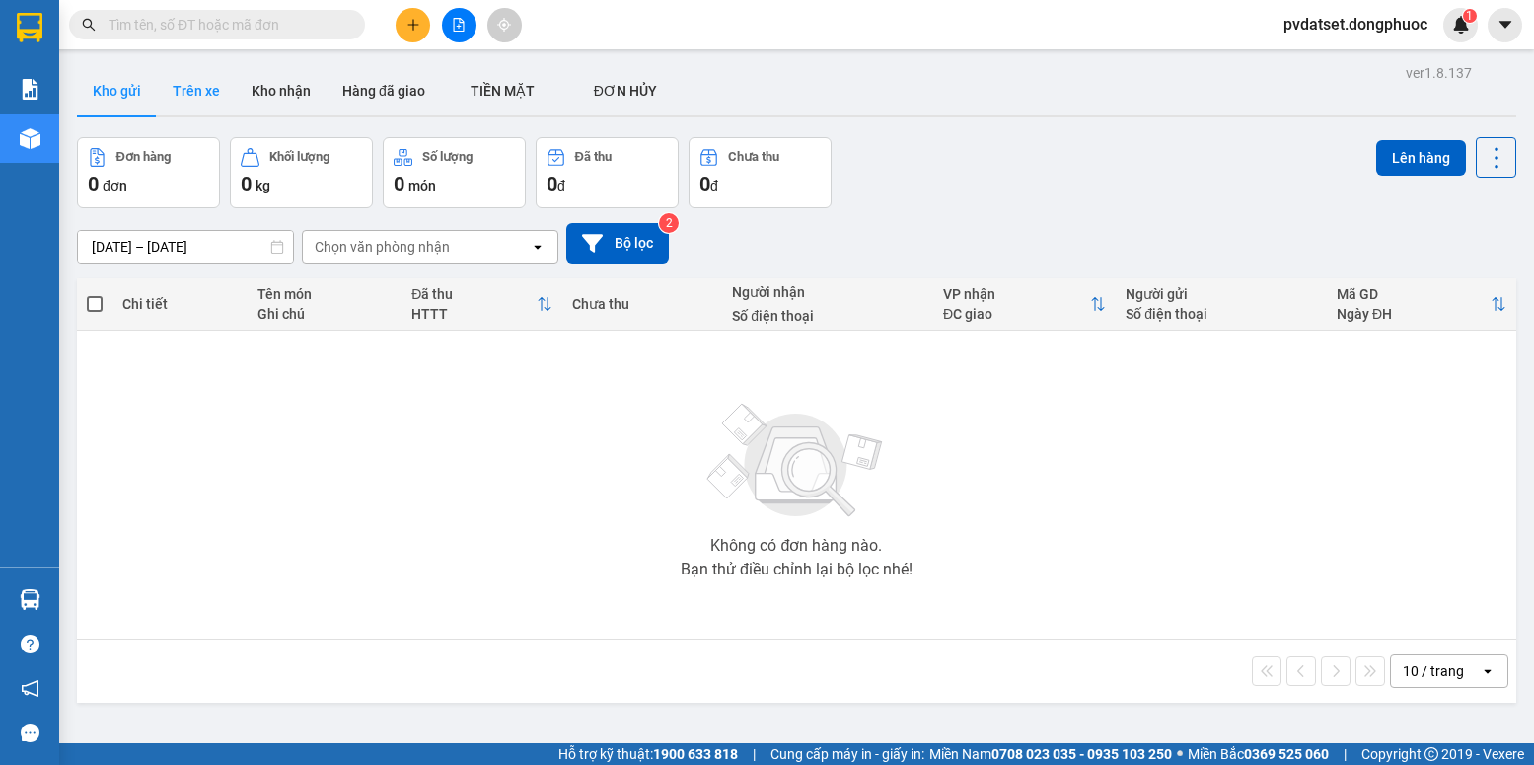
click at [198, 100] on button "Trên xe" at bounding box center [196, 90] width 79 height 47
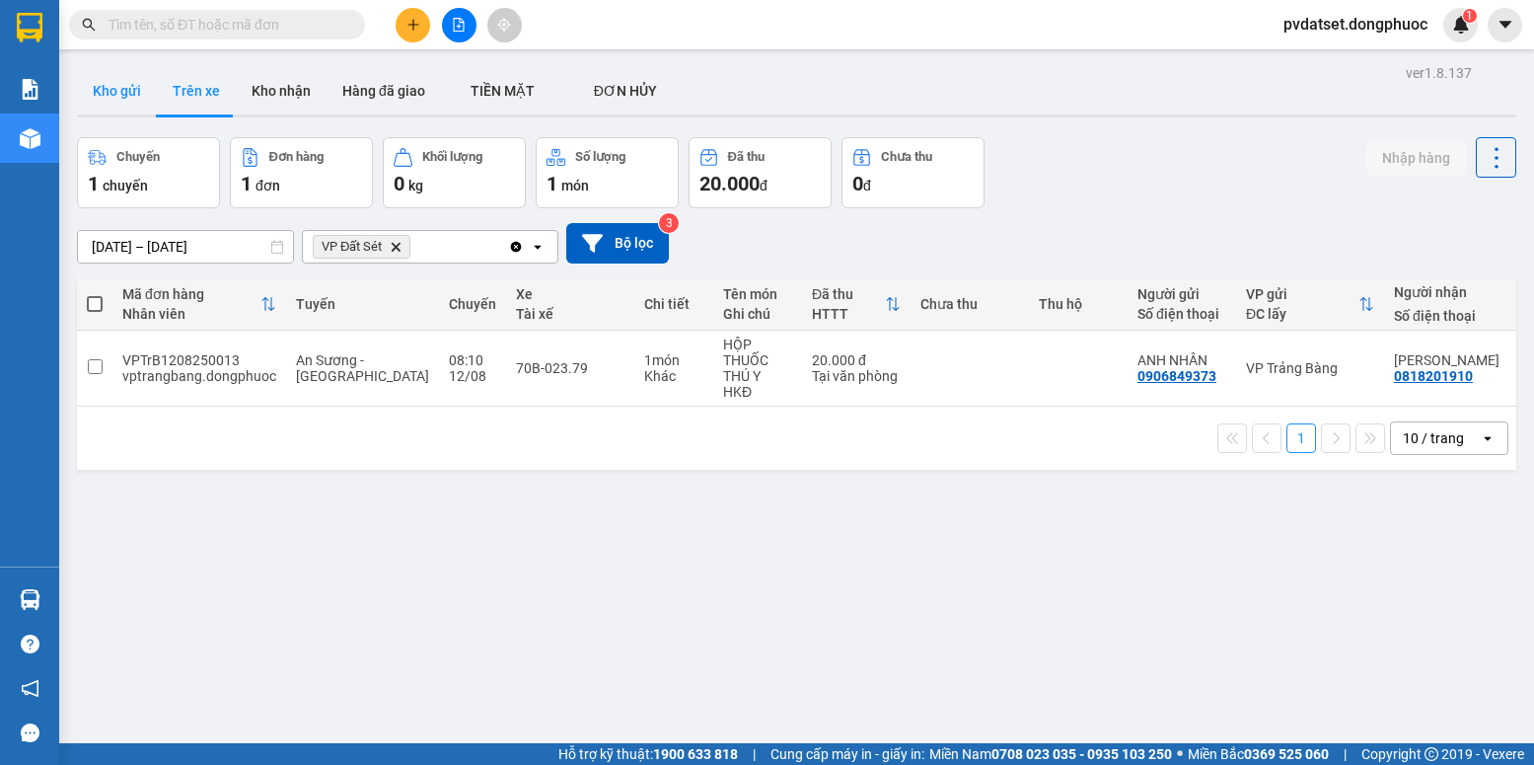
click at [104, 83] on button "Kho gửi" at bounding box center [117, 90] width 80 height 47
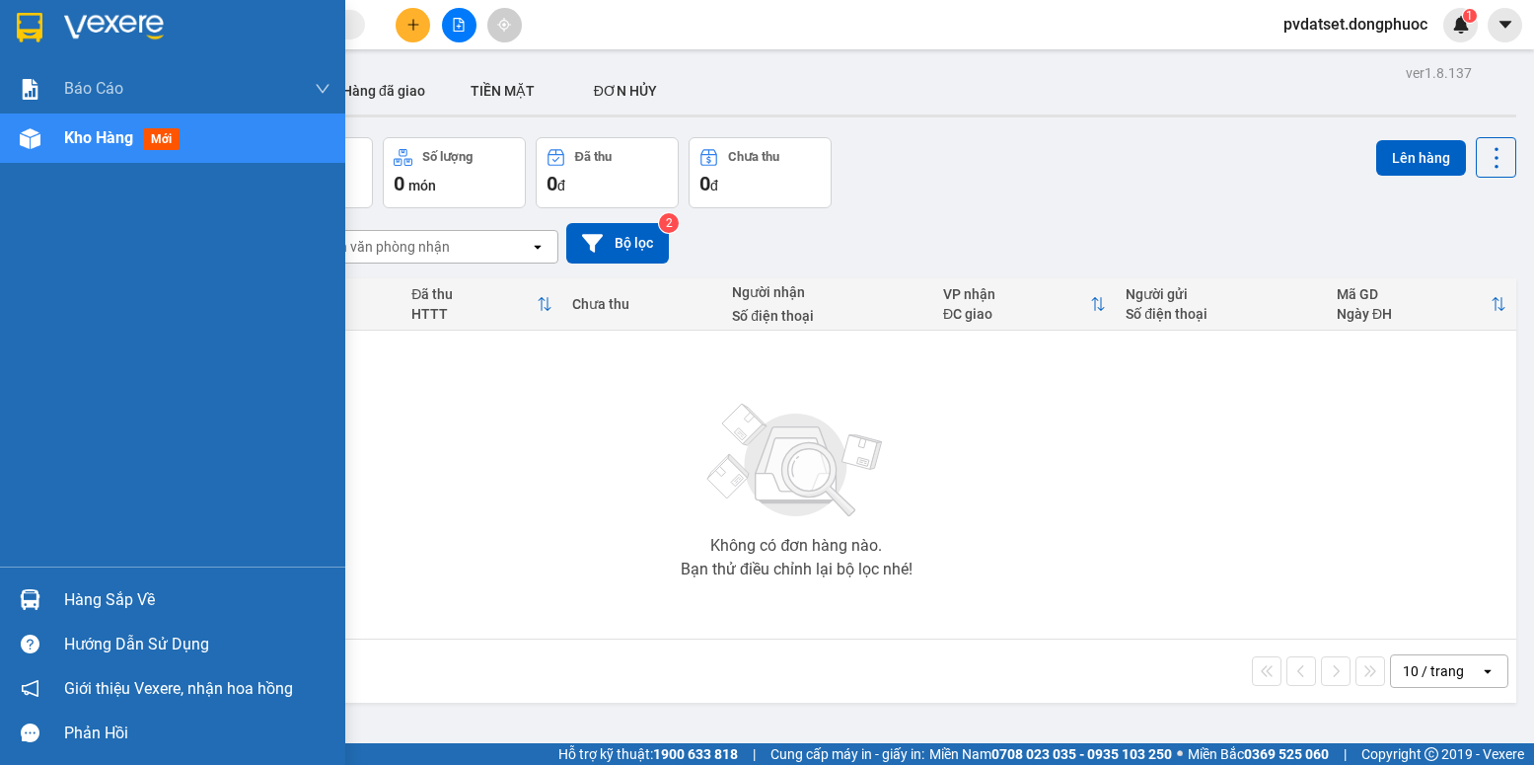
click at [40, 601] on div at bounding box center [30, 599] width 35 height 35
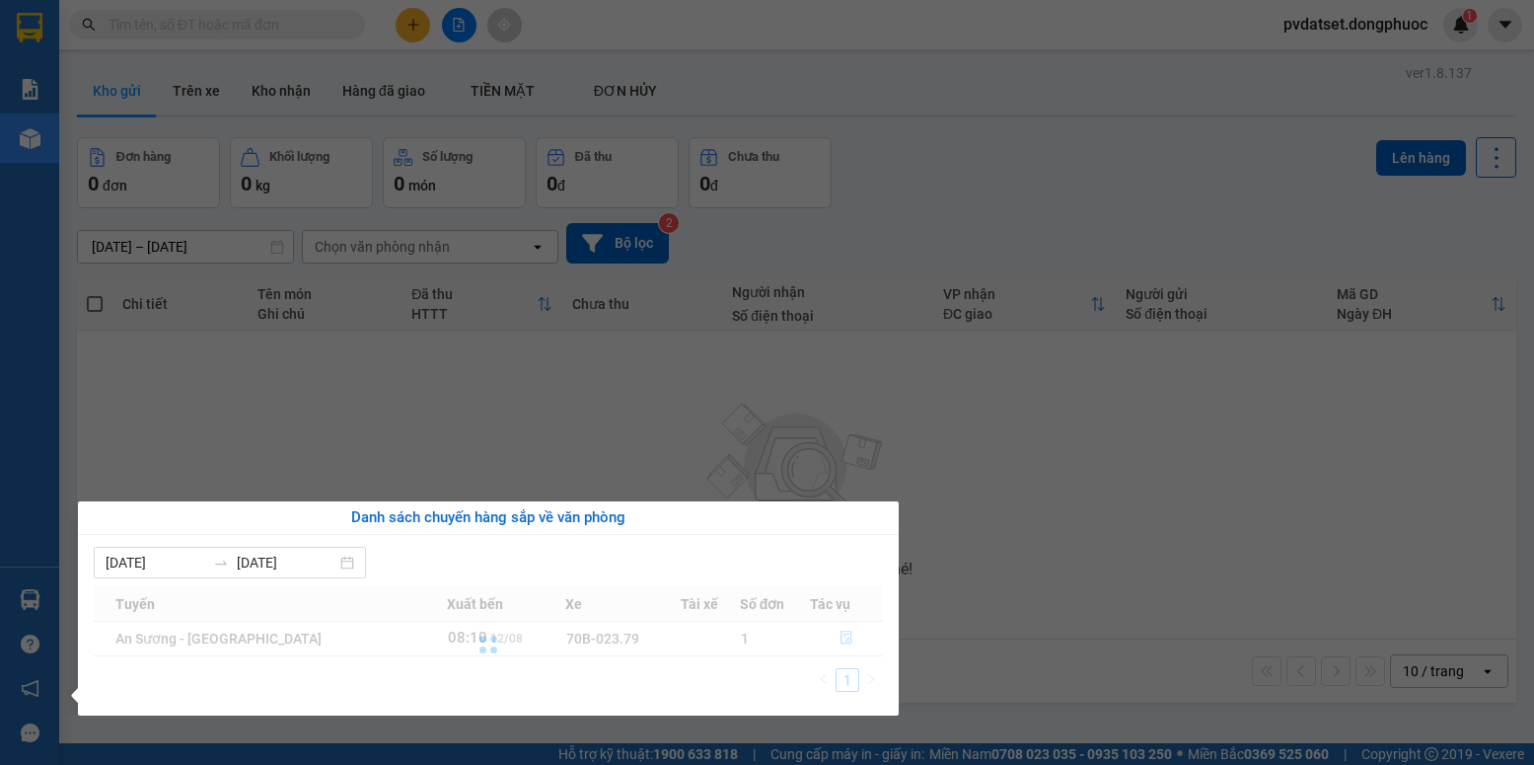
click at [1105, 527] on section "Kết quả tìm kiếm ( 0 ) Bộ lọc Ngày tạo đơn gần nhất No Data pvdatset.dongphuoc …" at bounding box center [767, 382] width 1534 height 765
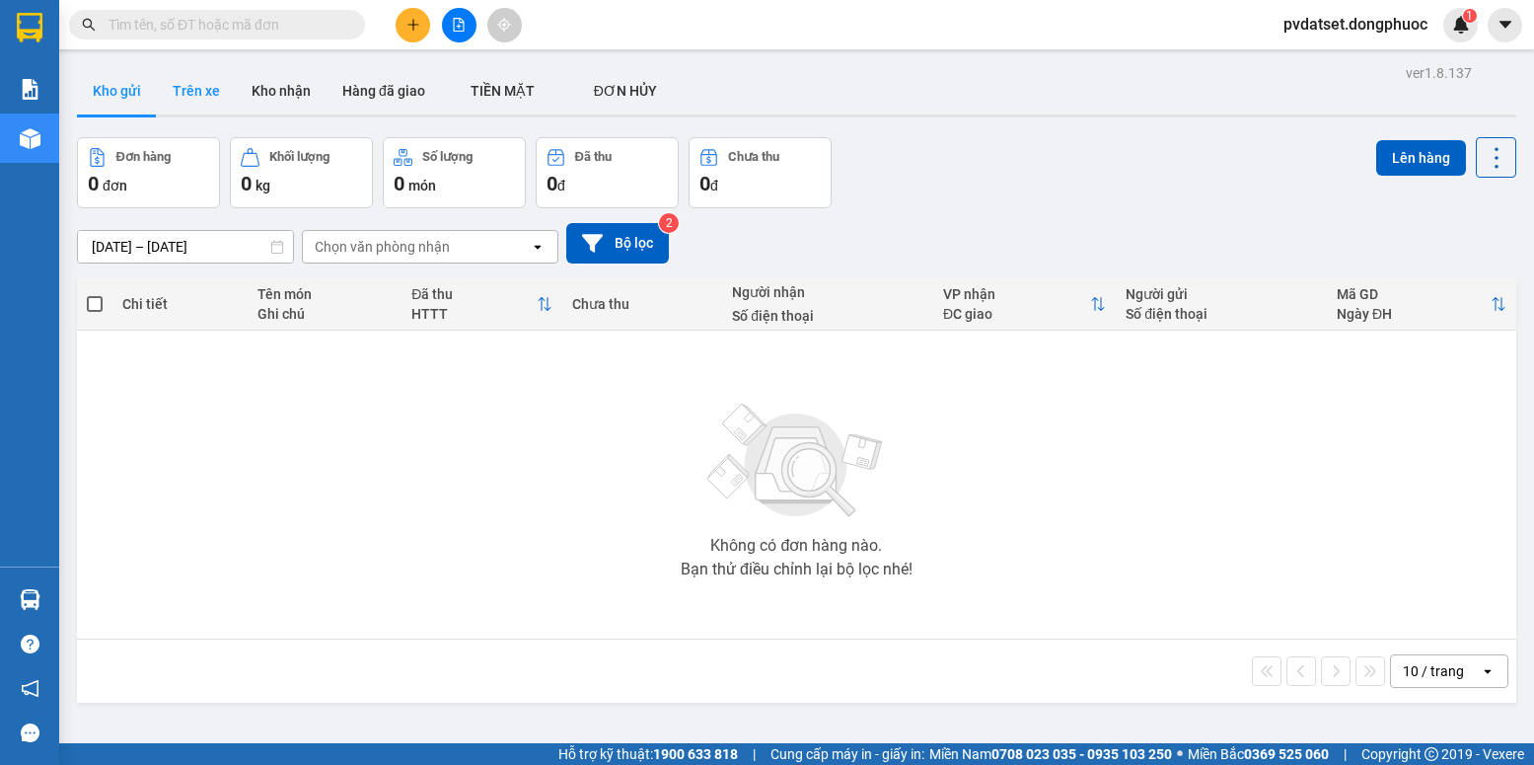
click at [205, 85] on button "Trên xe" at bounding box center [196, 90] width 79 height 47
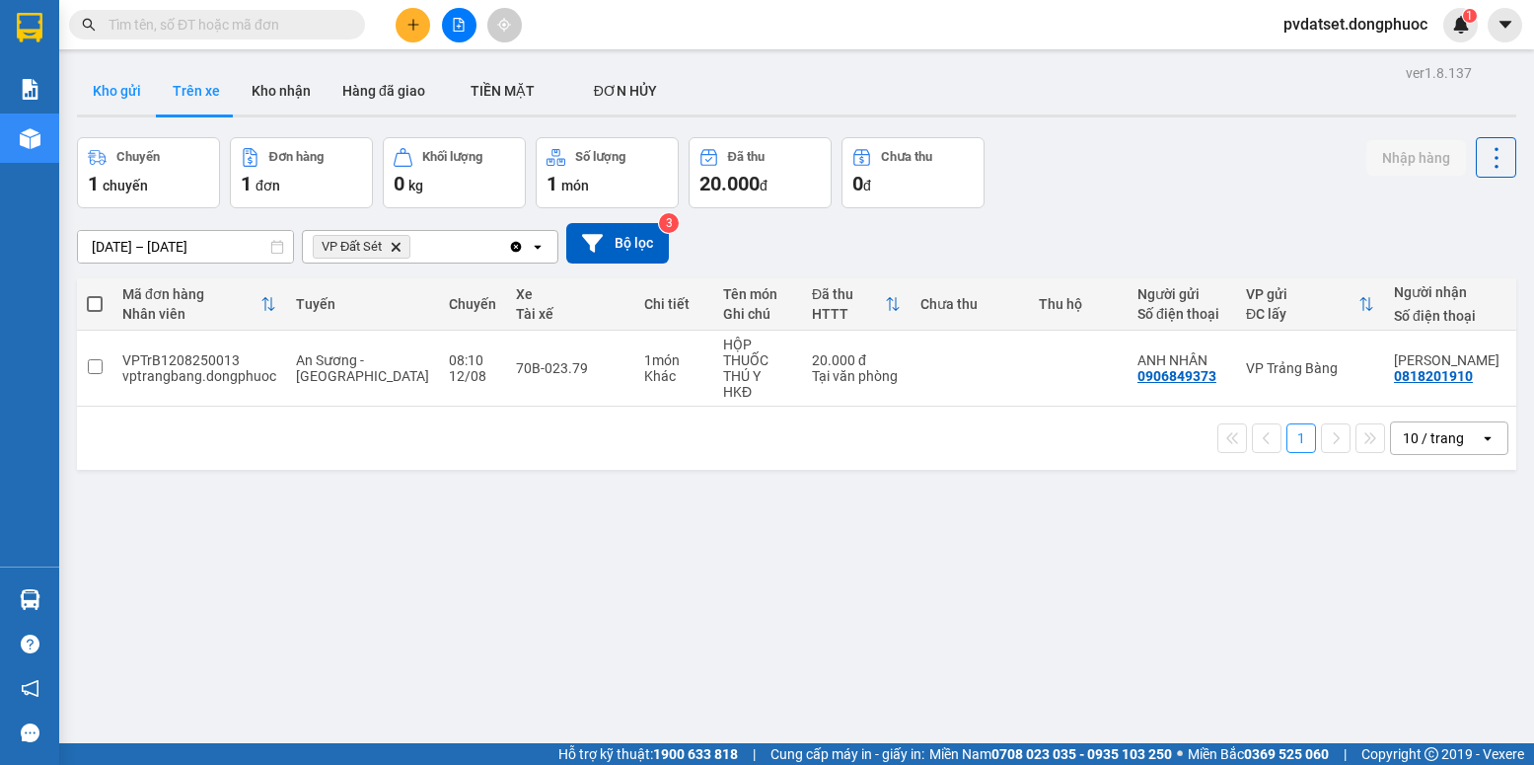
click at [117, 96] on button "Kho gửi" at bounding box center [117, 90] width 80 height 47
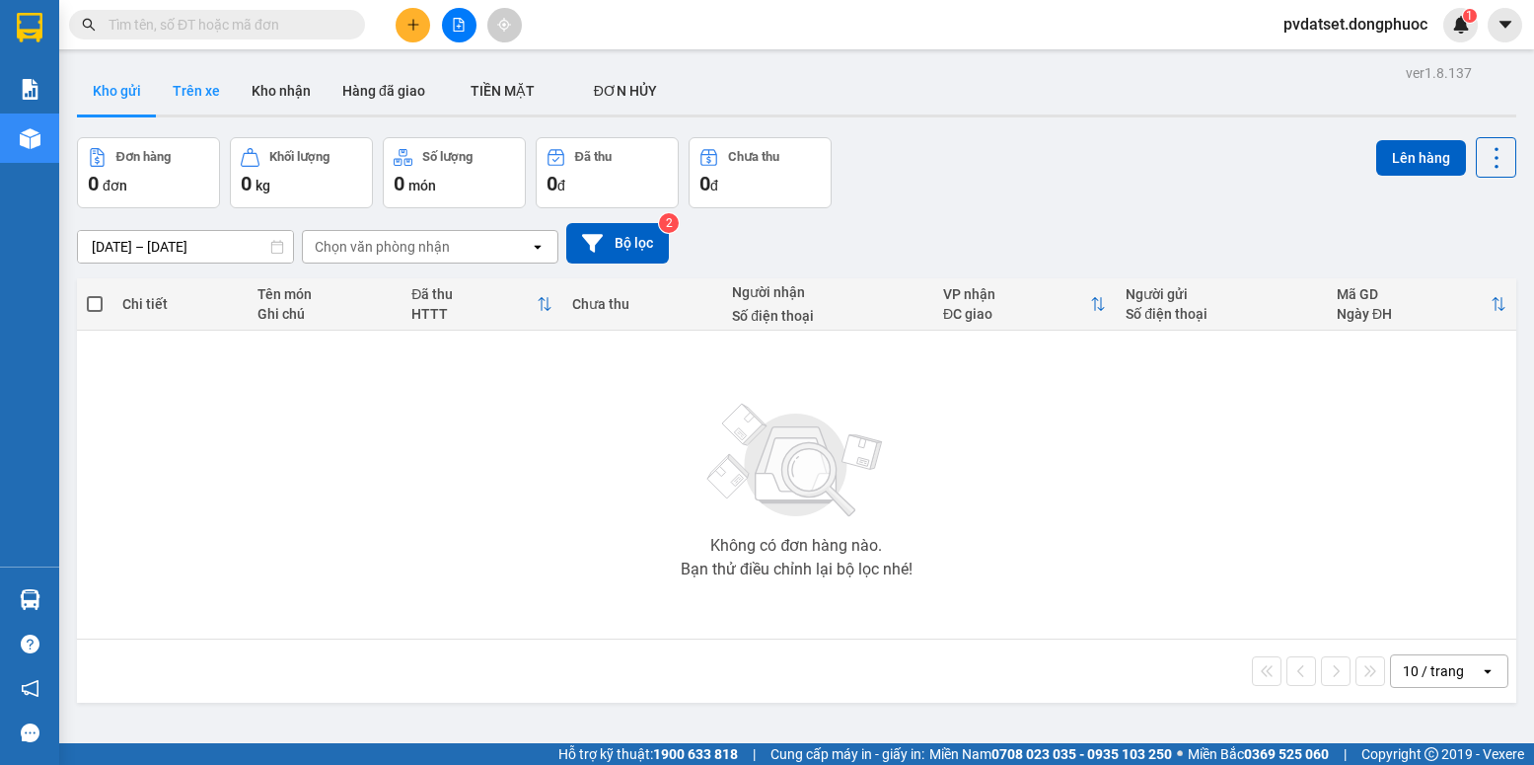
click at [187, 104] on button "Trên xe" at bounding box center [196, 90] width 79 height 47
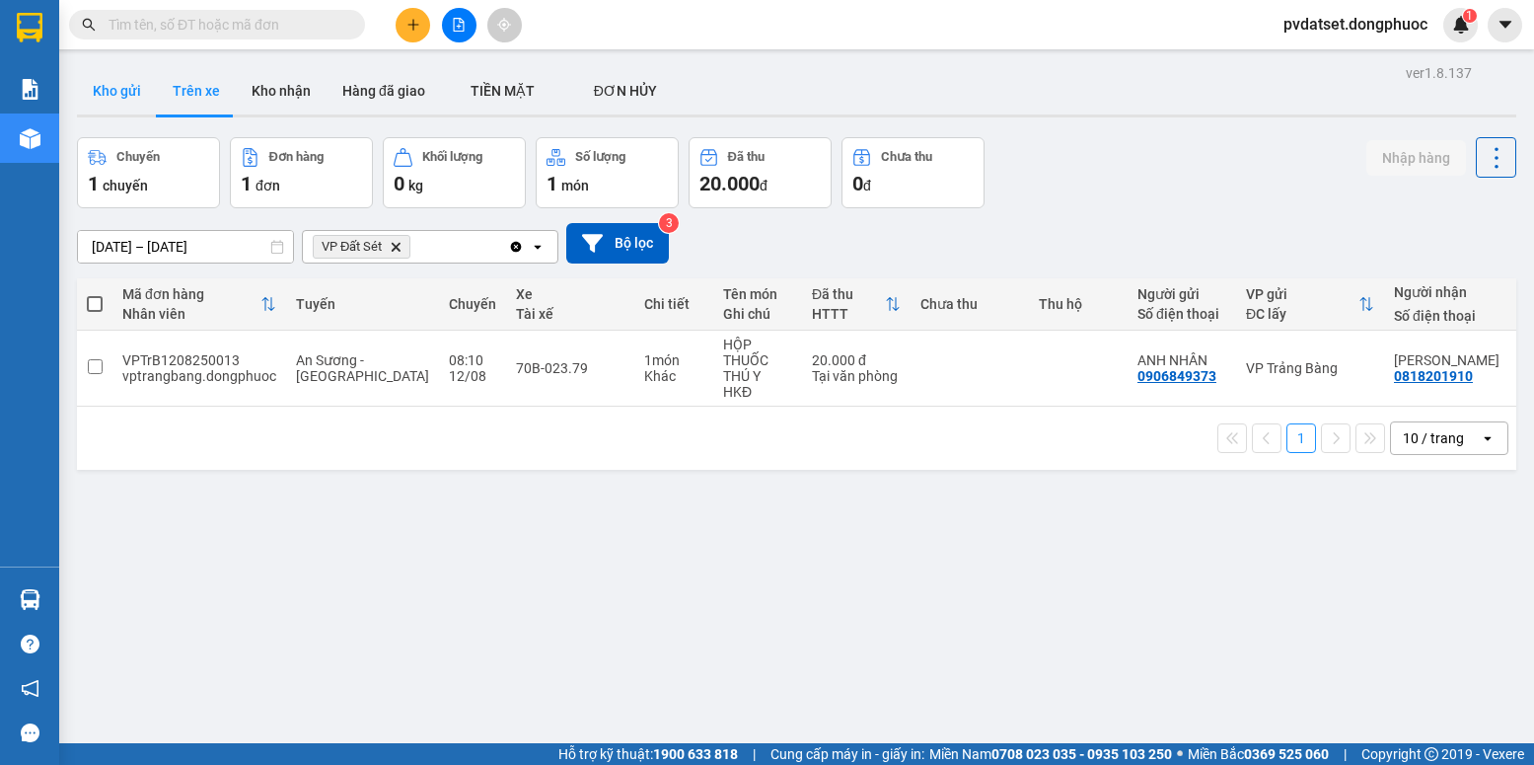
click at [119, 103] on button "Kho gửi" at bounding box center [117, 90] width 80 height 47
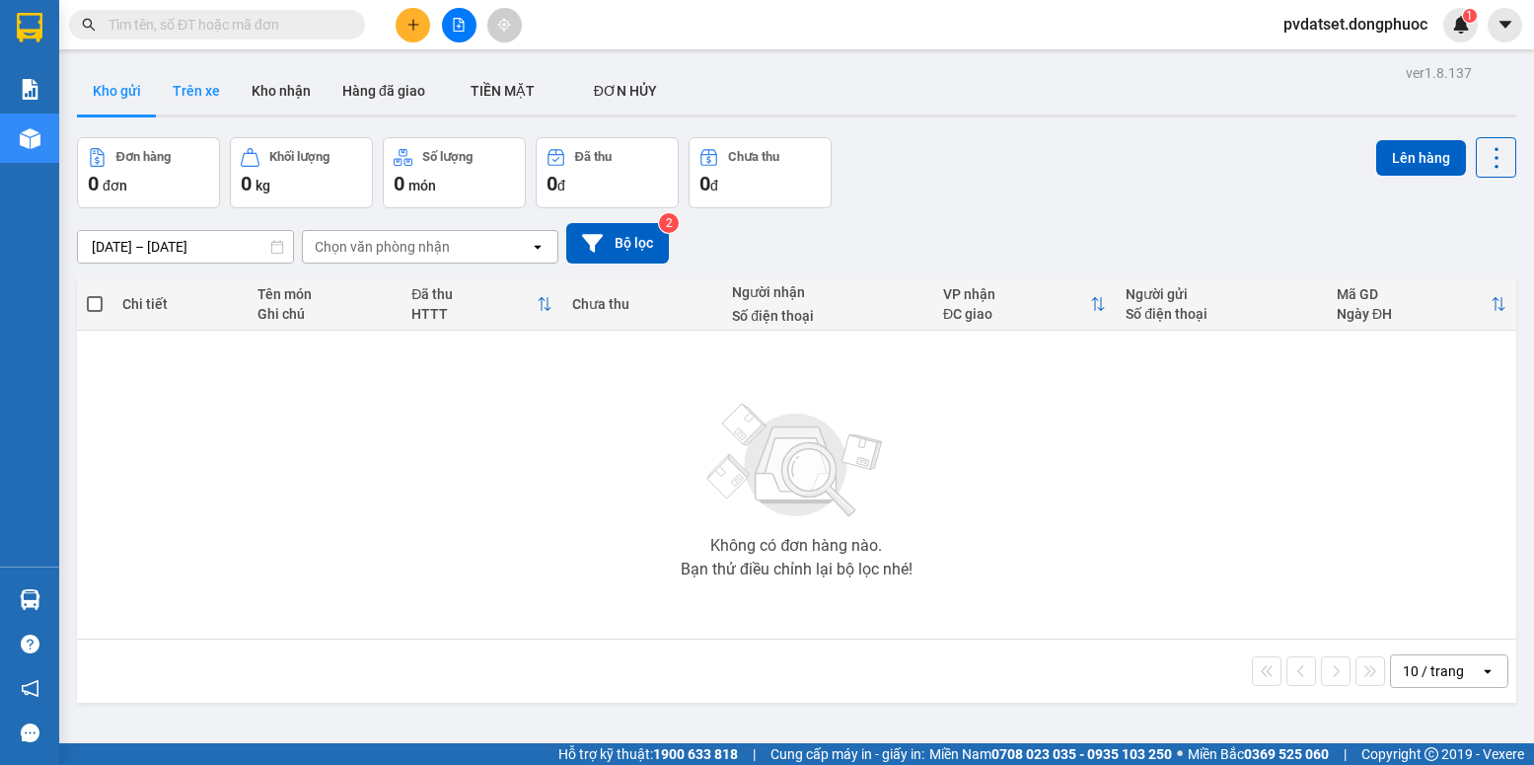
click at [174, 109] on button "Trên xe" at bounding box center [196, 90] width 79 height 47
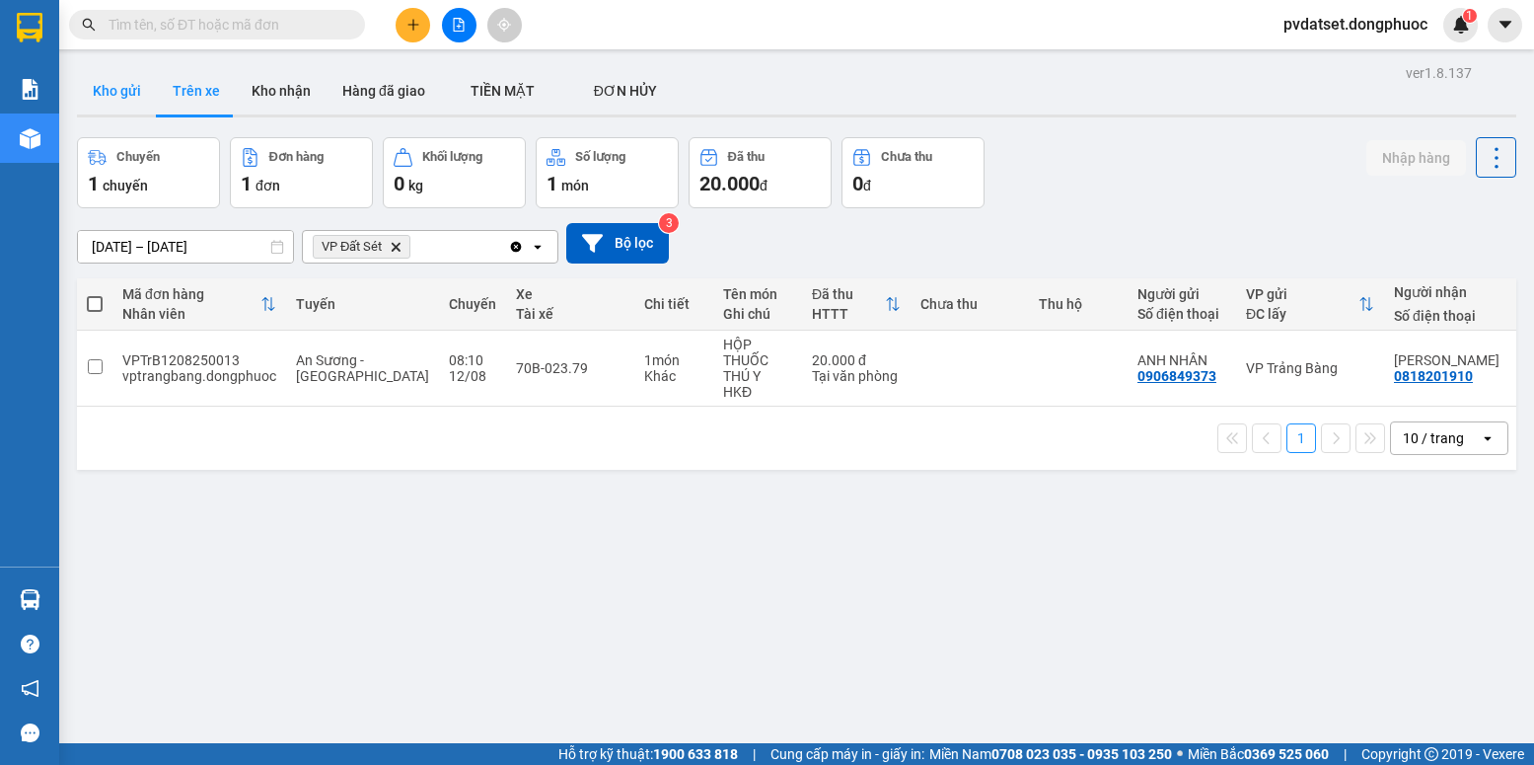
drag, startPoint x: 129, startPoint y: 92, endPoint x: 198, endPoint y: 60, distance: 75.9
click at [129, 93] on button "Kho gửi" at bounding box center [117, 90] width 80 height 47
